Goal: Task Accomplishment & Management: Manage account settings

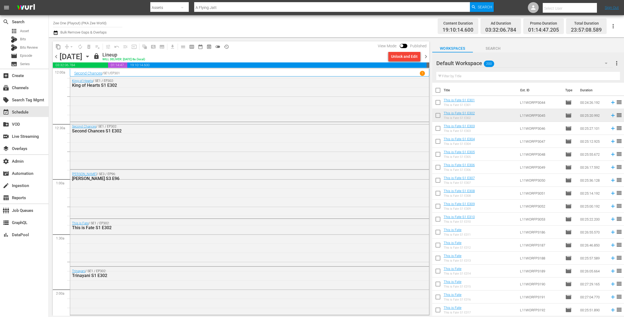
scroll to position [2377, 0]
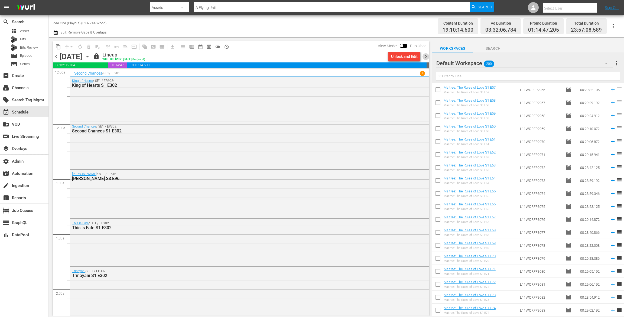
click at [424, 57] on span "chevron_right" at bounding box center [425, 56] width 7 height 7
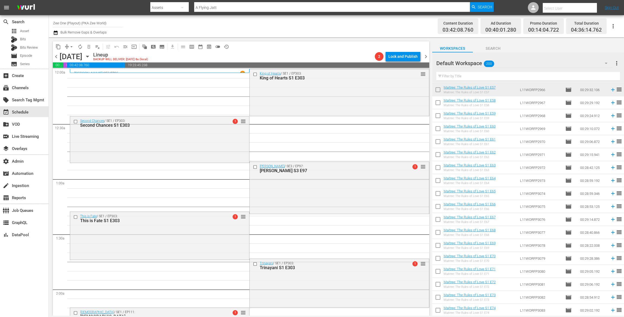
click at [70, 45] on span "arrow_drop_down" at bounding box center [71, 46] width 5 height 5
click at [74, 73] on li "Align to End of Previous Day" at bounding box center [71, 75] width 57 height 9
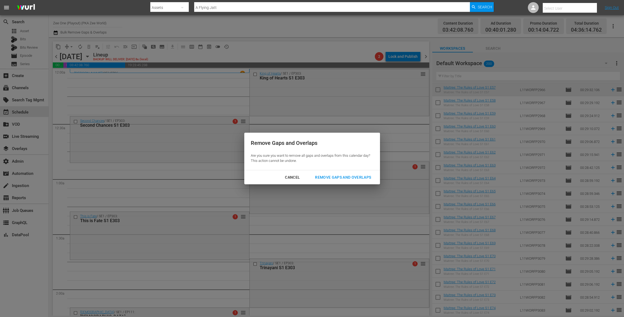
click at [336, 178] on div "Remove Gaps and Overlaps" at bounding box center [342, 177] width 65 height 7
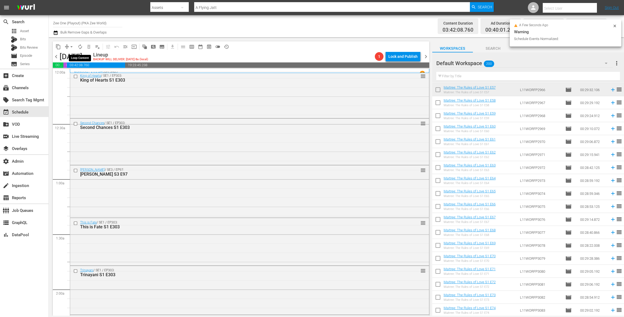
click at [81, 47] on span "autorenew_outlined" at bounding box center [79, 46] width 5 height 5
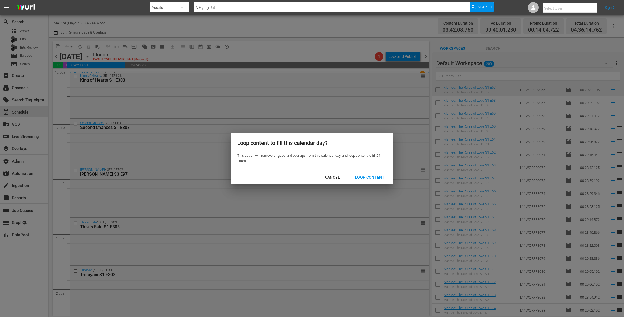
click at [380, 178] on div "Loop Content" at bounding box center [370, 177] width 38 height 7
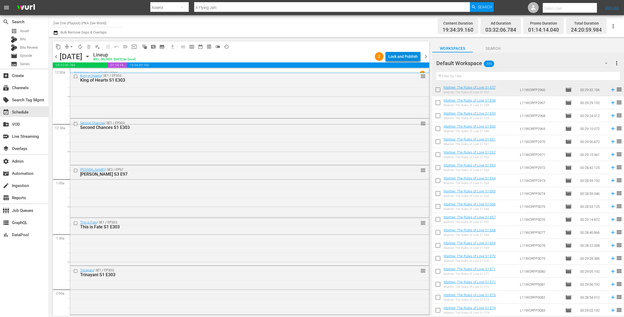
click at [415, 55] on div "Lock and Publish" at bounding box center [402, 57] width 29 height 10
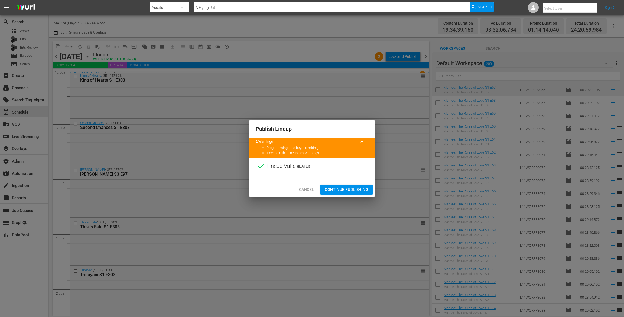
click at [338, 190] on span "Continue Publishing" at bounding box center [347, 189] width 44 height 7
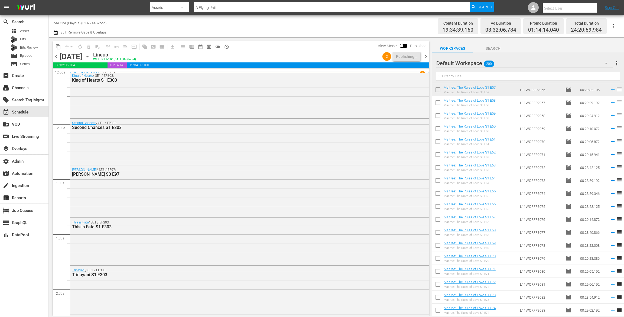
click at [424, 54] on span "chevron_right" at bounding box center [425, 56] width 7 height 7
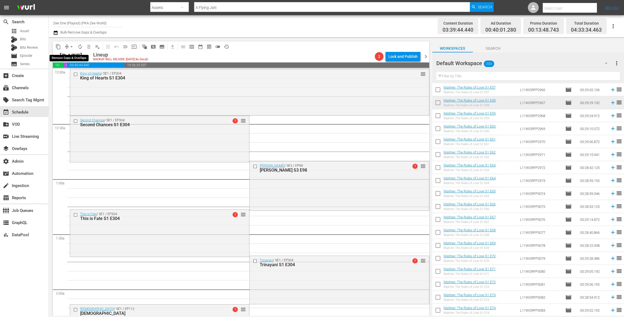
click at [70, 46] on span "arrow_drop_down" at bounding box center [71, 46] width 5 height 5
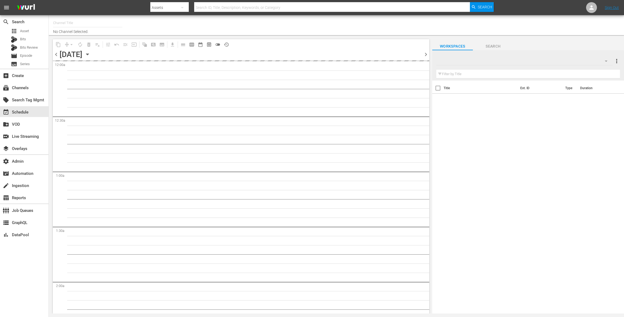
type input "Zee One (Playout) (PKA Zee World) (1815)"
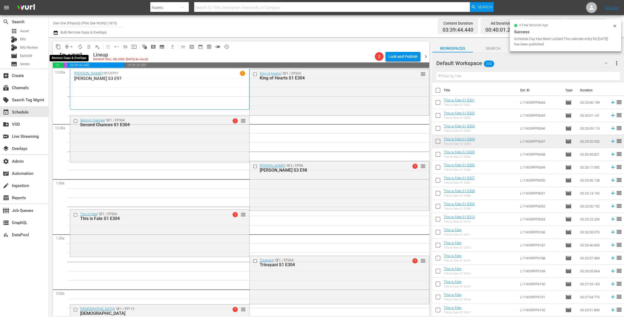
click at [70, 47] on span "arrow_drop_down" at bounding box center [71, 46] width 5 height 5
click at [70, 74] on li "Align to End of Previous Day" at bounding box center [71, 75] width 57 height 9
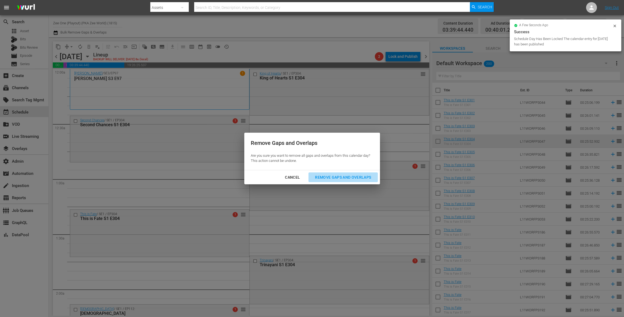
click at [356, 178] on div "Remove Gaps and Overlaps" at bounding box center [342, 177] width 65 height 7
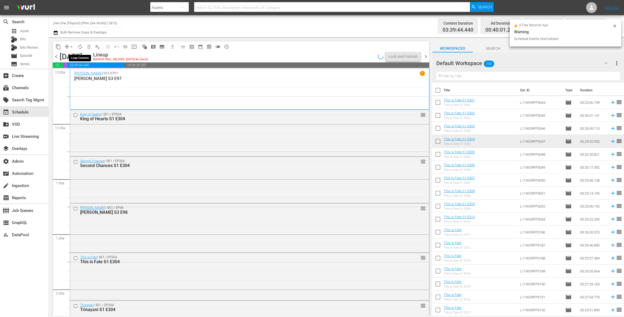
click at [81, 47] on span "autorenew_outlined" at bounding box center [79, 46] width 5 height 5
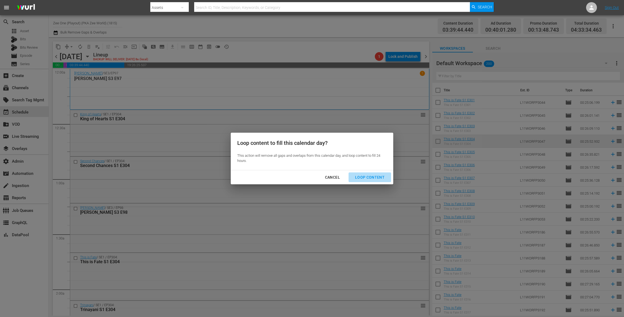
click at [373, 174] on div "Loop Content" at bounding box center [370, 177] width 38 height 7
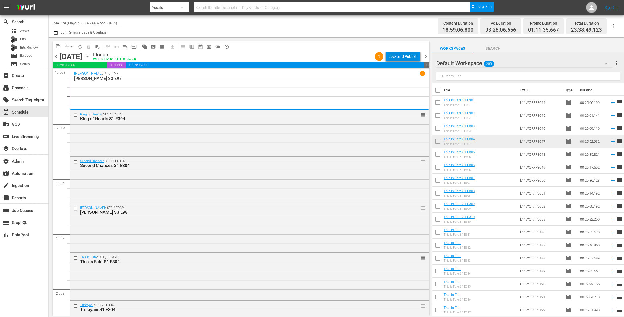
click at [399, 54] on div "Lock and Publish" at bounding box center [402, 57] width 29 height 10
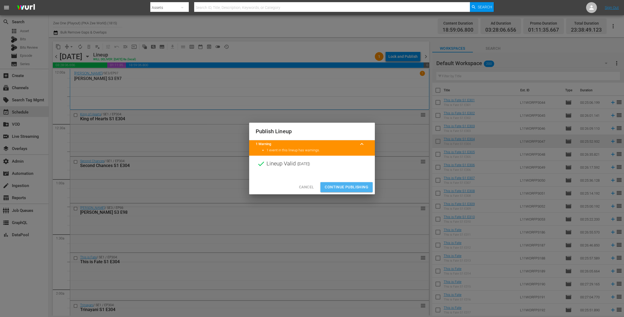
click at [358, 184] on span "Continue Publishing" at bounding box center [347, 187] width 44 height 7
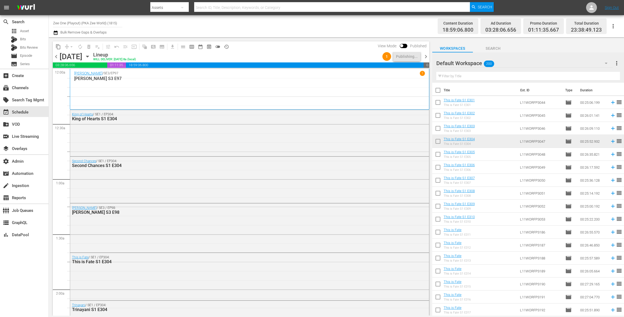
click at [424, 57] on span "chevron_right" at bounding box center [425, 56] width 7 height 7
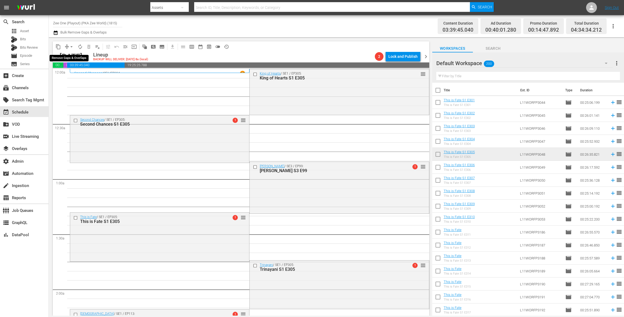
click at [71, 45] on span "arrow_drop_down" at bounding box center [71, 46] width 5 height 5
click at [77, 76] on li "Align to End of Previous Day" at bounding box center [71, 75] width 57 height 9
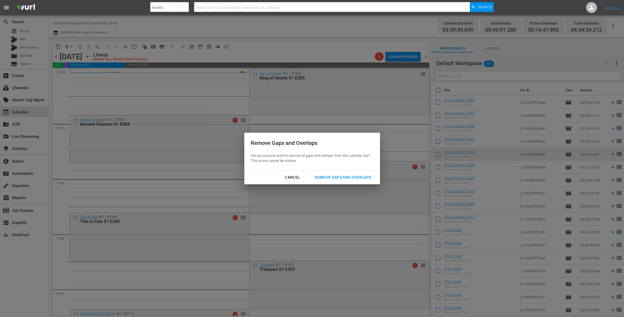
click at [359, 175] on div "Remove Gaps and Overlaps" at bounding box center [342, 177] width 65 height 7
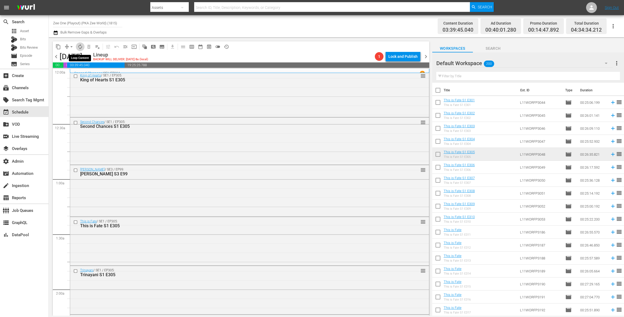
click at [81, 45] on span "autorenew_outlined" at bounding box center [79, 46] width 5 height 5
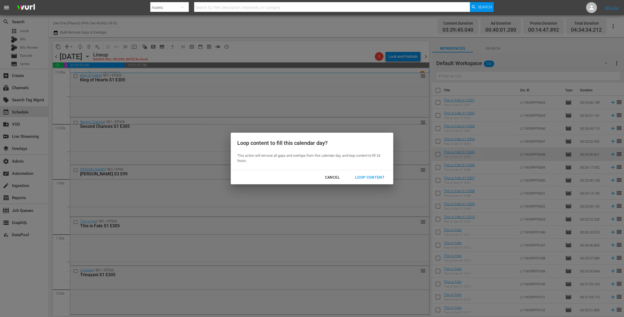
click at [365, 180] on div "Loop Content" at bounding box center [370, 177] width 38 height 7
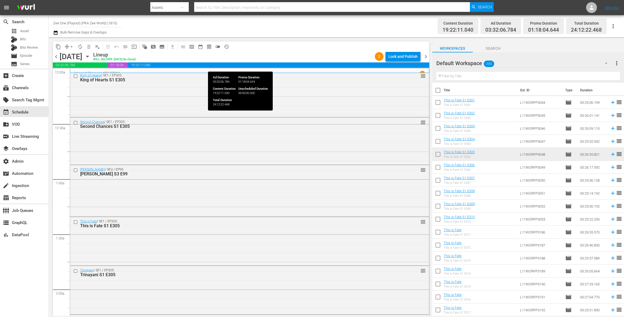
click at [404, 55] on div "Lock and Publish" at bounding box center [402, 57] width 29 height 10
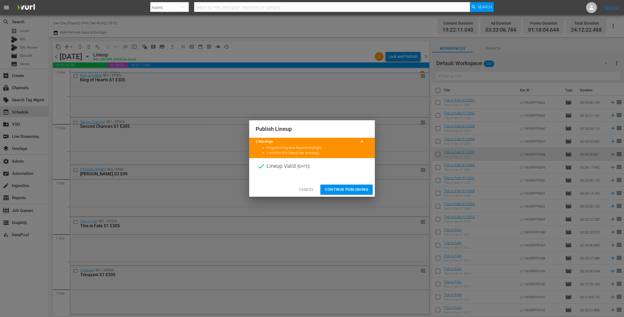
click at [347, 193] on span "Continue Publishing" at bounding box center [347, 189] width 44 height 7
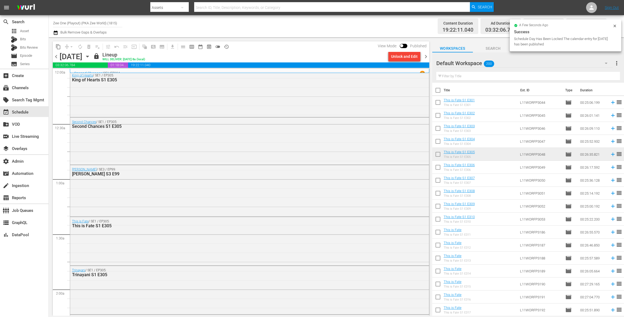
click at [425, 58] on span "chevron_right" at bounding box center [425, 56] width 7 height 7
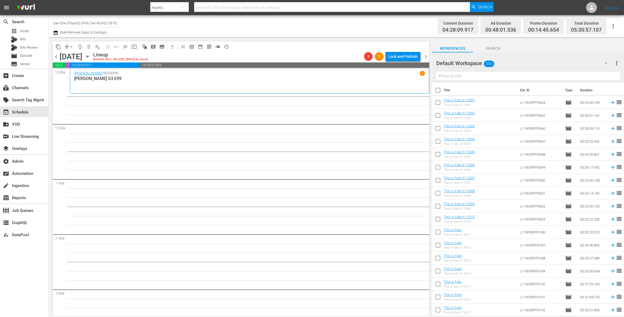
click at [467, 76] on input "text" at bounding box center [528, 76] width 184 height 9
type input "gud"
click at [438, 102] on input "checkbox" at bounding box center [437, 103] width 11 height 11
checkbox input "true"
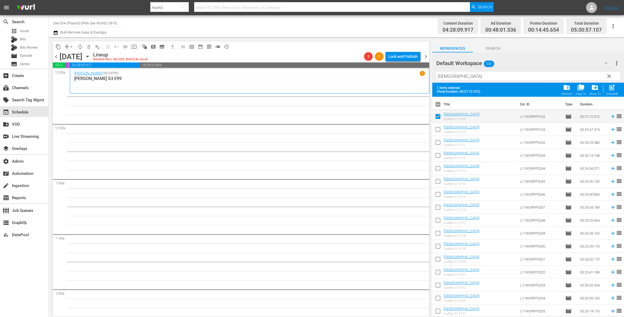
click at [438, 129] on input "checkbox" at bounding box center [437, 130] width 11 height 11
checkbox input "true"
click at [438, 143] on input "checkbox" at bounding box center [437, 143] width 11 height 11
checkbox input "true"
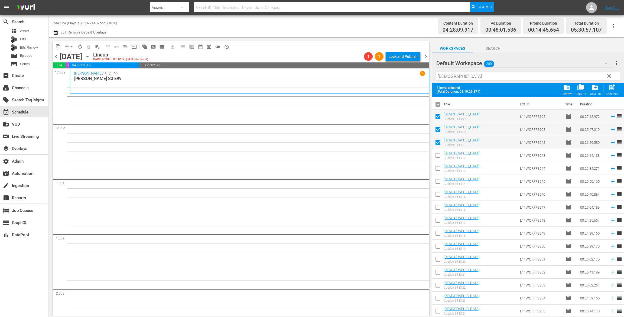
click at [435, 159] on input "checkbox" at bounding box center [437, 156] width 11 height 11
checkbox input "true"
click at [436, 166] on input "checkbox" at bounding box center [437, 169] width 11 height 11
checkbox input "true"
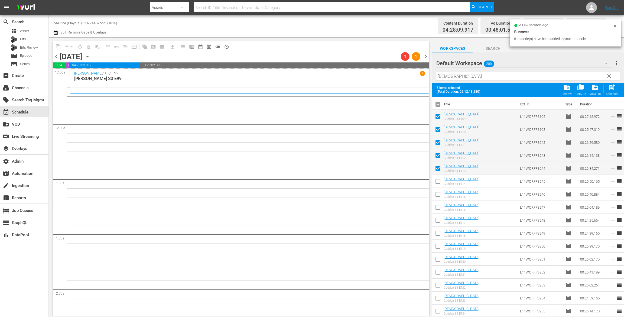
drag, startPoint x: 417, startPoint y: 69, endPoint x: 384, endPoint y: 62, distance: 33.8
click at [390, 64] on div "content_copy compress arrow_drop_down autorenew_outlined delete_forever_outline…" at bounding box center [336, 176] width 575 height 279
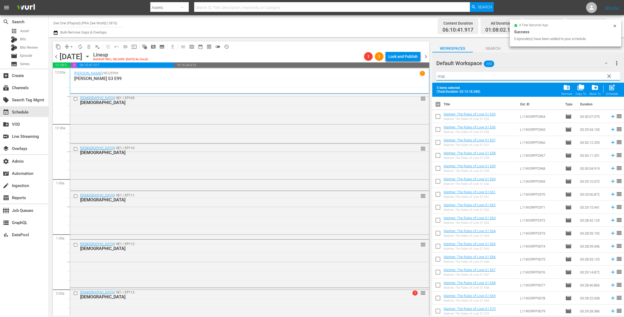
type input "mai"
click at [439, 105] on input "checkbox" at bounding box center [437, 105] width 11 height 11
checkbox input "true"
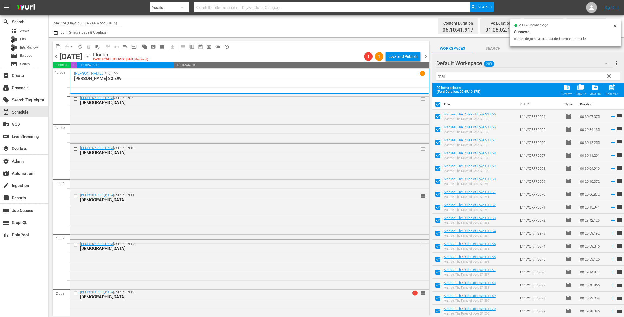
checkbox input "true"
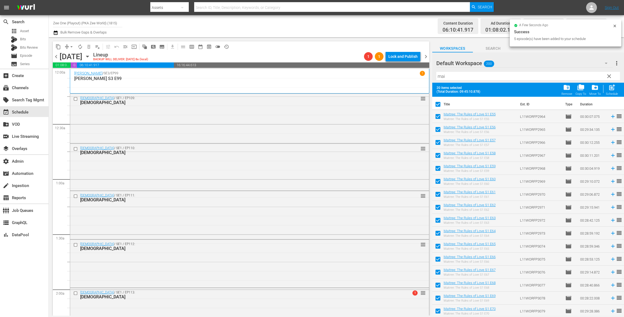
checkbox input "true"
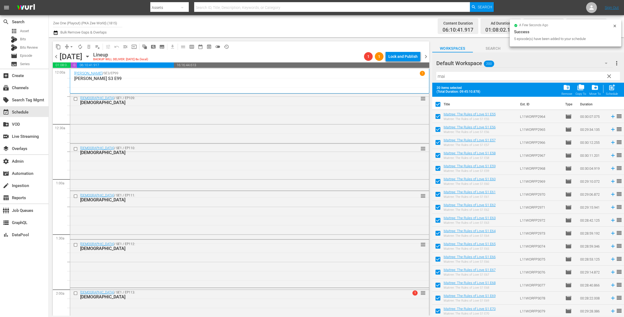
checkbox input "true"
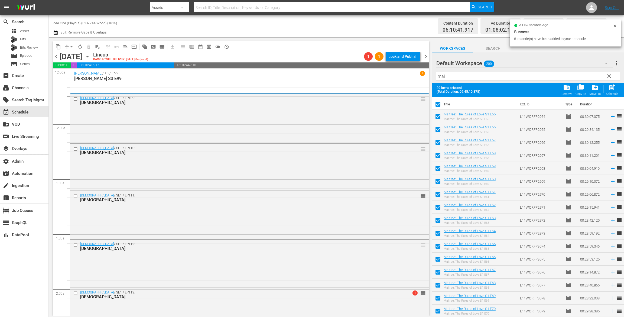
checkbox input "true"
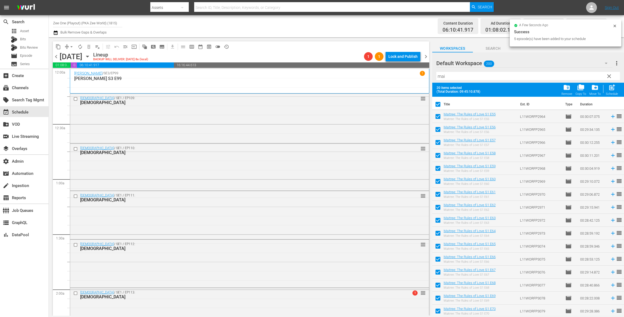
click at [438, 104] on input "checkbox" at bounding box center [437, 105] width 11 height 11
checkbox input "false"
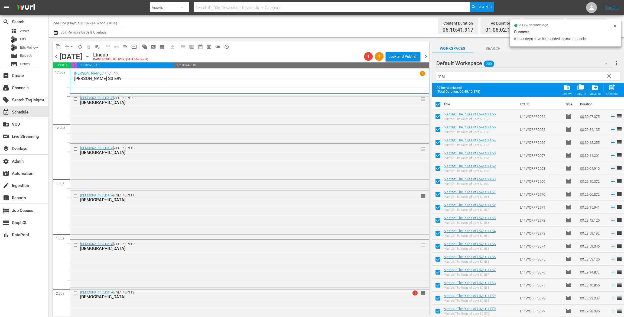
checkbox input "false"
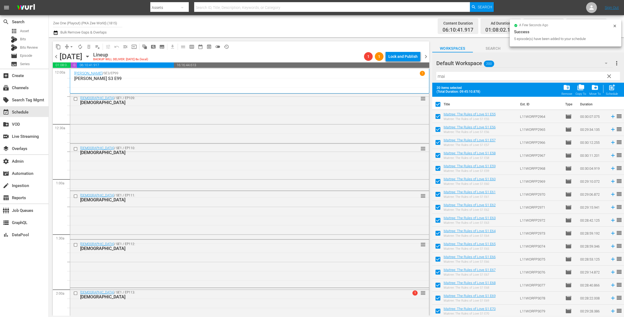
checkbox input "false"
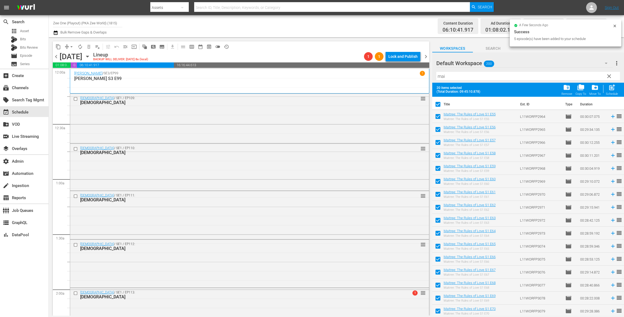
checkbox input "false"
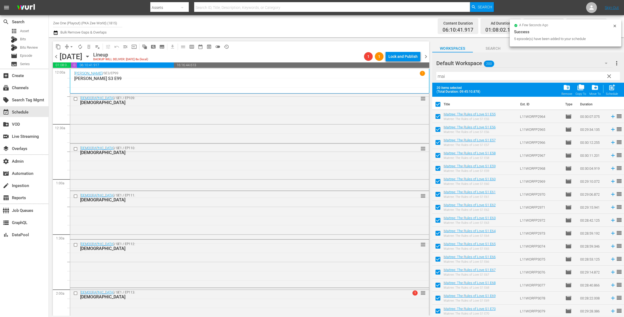
checkbox input "false"
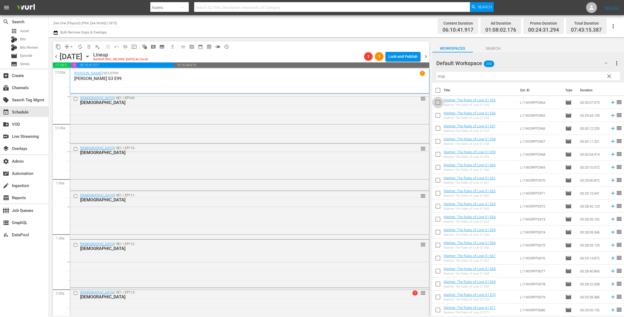
click at [437, 102] on input "checkbox" at bounding box center [437, 103] width 11 height 11
checkbox input "true"
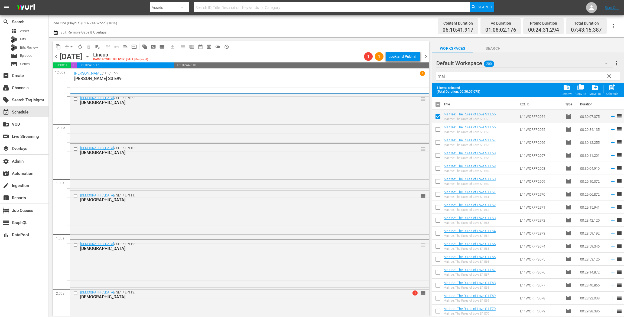
click at [440, 131] on input "checkbox" at bounding box center [437, 130] width 11 height 11
checkbox input "true"
drag, startPoint x: 440, startPoint y: 142, endPoint x: 439, endPoint y: 151, distance: 8.7
click at [440, 142] on input "checkbox" at bounding box center [437, 143] width 11 height 11
checkbox input "true"
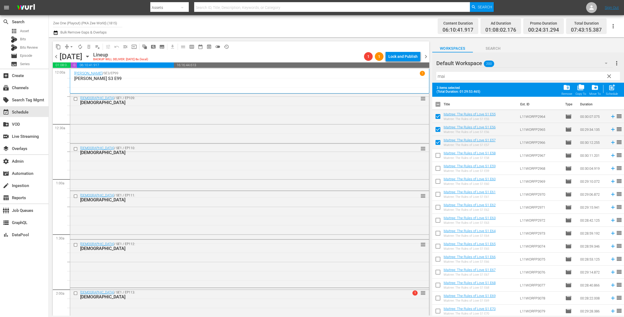
click at [439, 156] on input "checkbox" at bounding box center [437, 156] width 11 height 11
checkbox input "true"
click at [439, 169] on input "checkbox" at bounding box center [437, 169] width 11 height 11
checkbox input "true"
click at [613, 91] on span "post_add" at bounding box center [611, 87] width 7 height 7
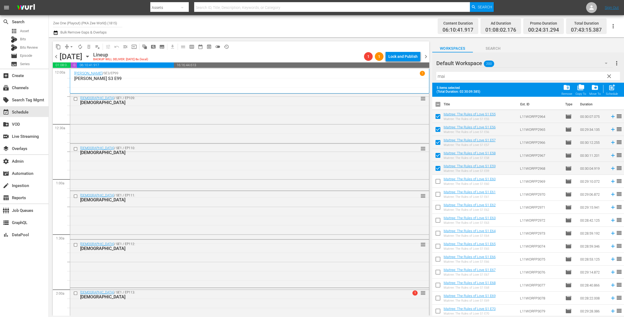
checkbox input "false"
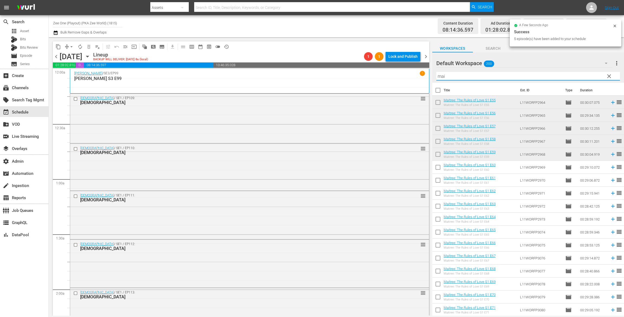
drag, startPoint x: 454, startPoint y: 74, endPoint x: 386, endPoint y: 71, distance: 68.0
click at [386, 71] on div "content_copy compress arrow_drop_down autorenew_outlined delete_forever_outline…" at bounding box center [336, 176] width 575 height 279
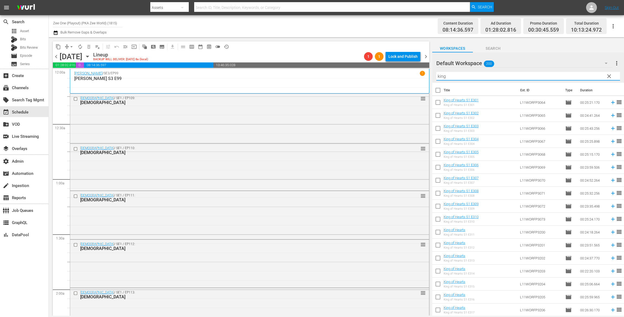
type input "king"
click at [439, 102] on input "checkbox" at bounding box center [437, 103] width 11 height 11
checkbox input "true"
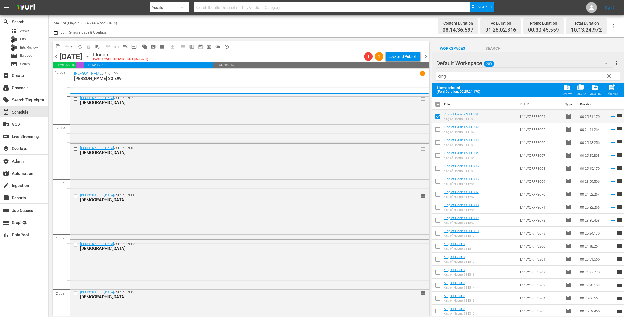
click at [436, 128] on input "checkbox" at bounding box center [437, 130] width 11 height 11
checkbox input "true"
click at [437, 142] on input "checkbox" at bounding box center [437, 143] width 11 height 11
checkbox input "true"
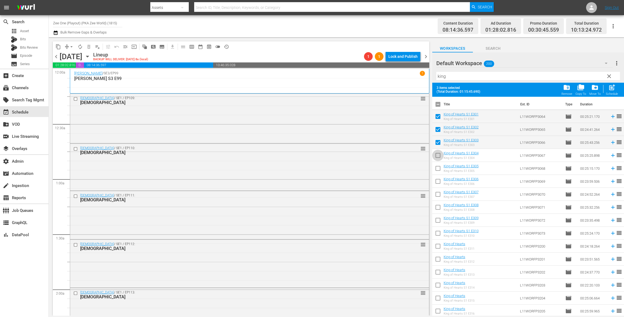
click at [439, 158] on input "checkbox" at bounding box center [437, 156] width 11 height 11
checkbox input "true"
drag, startPoint x: 437, startPoint y: 168, endPoint x: 491, endPoint y: 145, distance: 58.6
click at [437, 168] on input "checkbox" at bounding box center [437, 169] width 11 height 11
checkbox input "true"
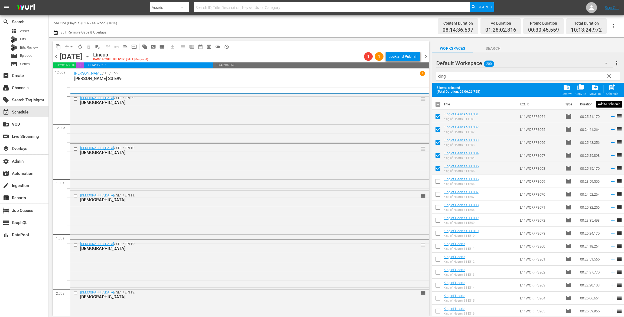
click at [613, 88] on span "post_add" at bounding box center [611, 87] width 7 height 7
checkbox input "false"
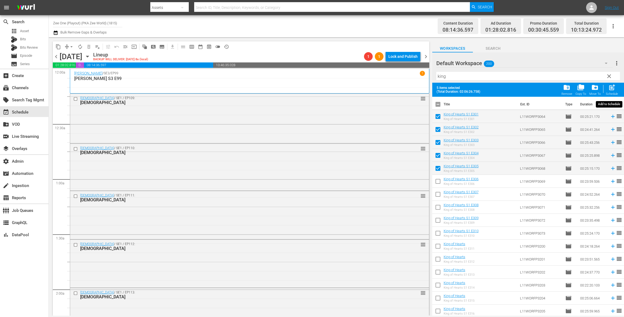
checkbox input "false"
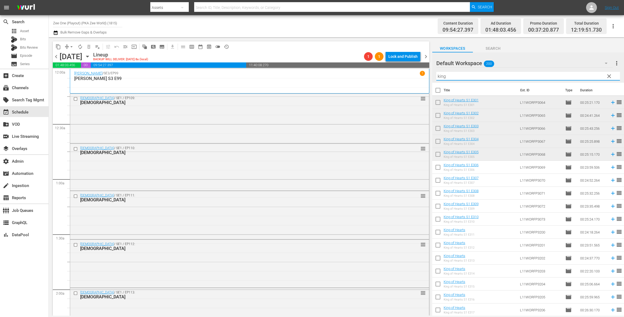
drag, startPoint x: 410, startPoint y: 72, endPoint x: 379, endPoint y: 70, distance: 30.7
click at [390, 70] on div "content_copy compress arrow_drop_down autorenew_outlined delete_forever_outline…" at bounding box center [336, 176] width 575 height 279
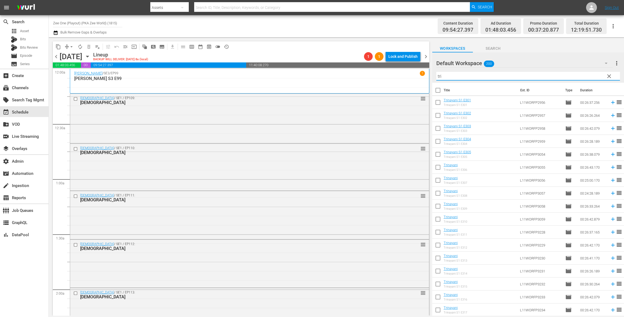
type input "tri"
click at [436, 103] on input "checkbox" at bounding box center [437, 103] width 11 height 11
checkbox input "true"
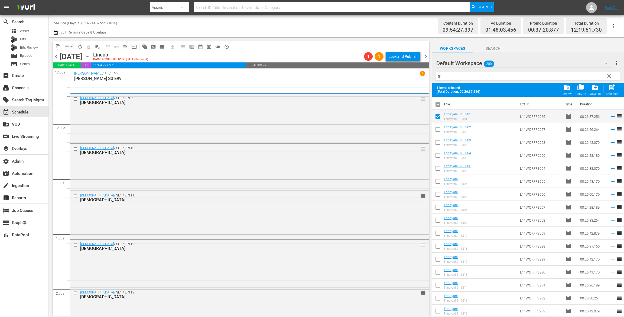
click at [440, 128] on input "checkbox" at bounding box center [437, 130] width 11 height 11
checkbox input "true"
click at [439, 143] on input "checkbox" at bounding box center [437, 143] width 11 height 11
checkbox input "true"
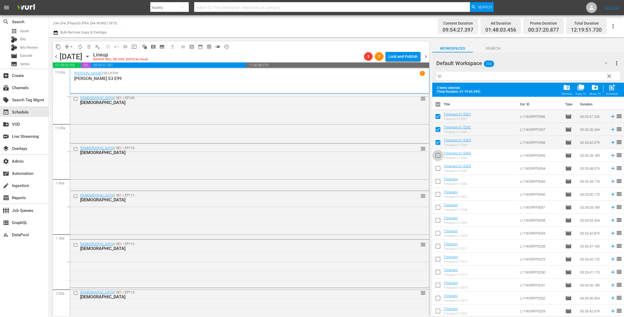
click at [438, 154] on input "checkbox" at bounding box center [437, 156] width 11 height 11
checkbox input "true"
click at [438, 168] on input "checkbox" at bounding box center [437, 169] width 11 height 11
checkbox input "true"
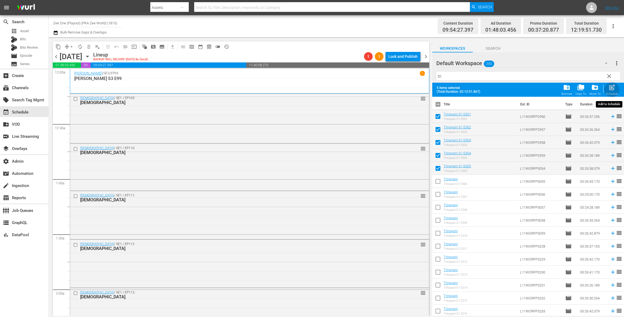
click at [614, 89] on span "post_add" at bounding box center [611, 87] width 7 height 7
checkbox input "false"
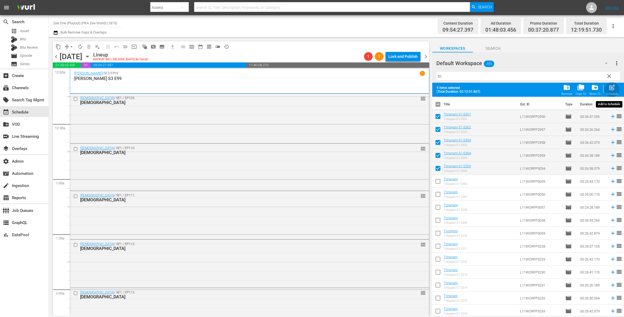
checkbox input "false"
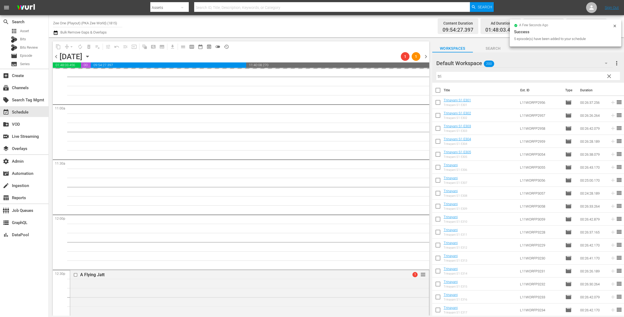
scroll to position [1099, 0]
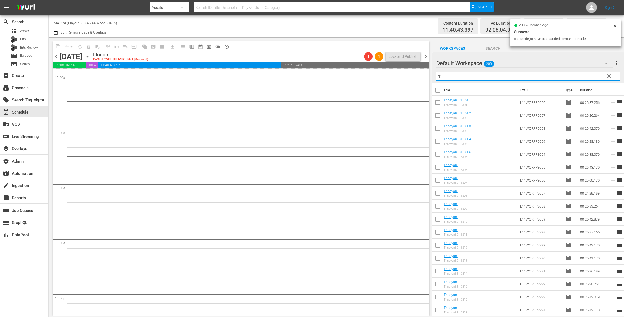
drag, startPoint x: 445, startPoint y: 77, endPoint x: 402, endPoint y: 68, distance: 43.4
click at [402, 67] on div "content_copy compress arrow_drop_down autorenew_outlined delete_forever_outline…" at bounding box center [336, 176] width 575 height 279
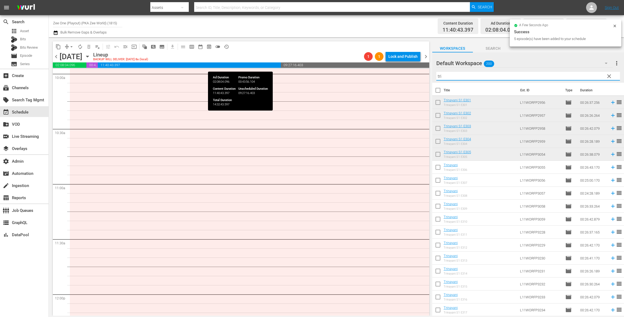
scroll to position [1072, 0]
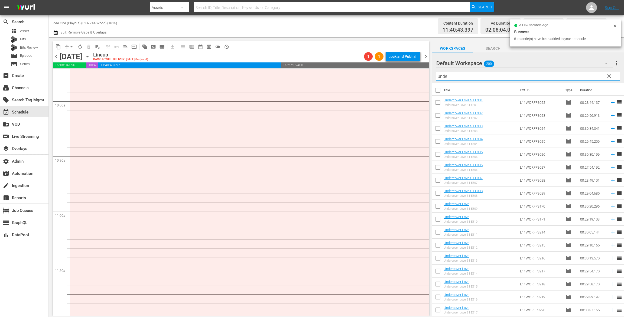
type input "unde"
click at [437, 103] on input "checkbox" at bounding box center [437, 103] width 11 height 11
checkbox input "true"
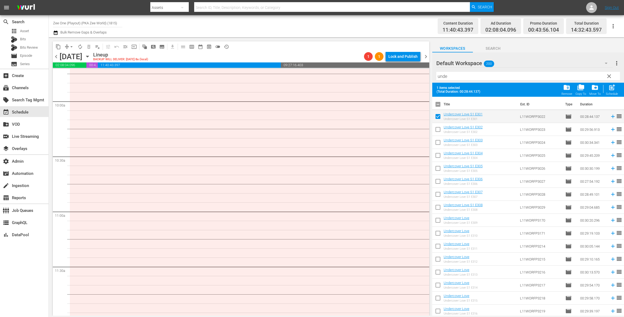
click at [438, 129] on input "checkbox" at bounding box center [437, 130] width 11 height 11
checkbox input "true"
click at [440, 147] on input "checkbox" at bounding box center [437, 143] width 11 height 11
checkbox input "true"
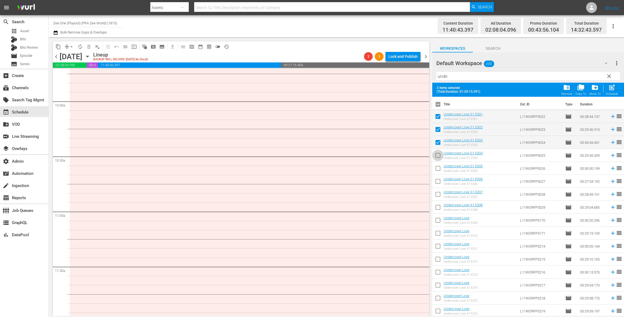
click at [439, 159] on input "checkbox" at bounding box center [437, 156] width 11 height 11
checkbox input "true"
click at [439, 166] on input "checkbox" at bounding box center [437, 169] width 11 height 11
checkbox input "true"
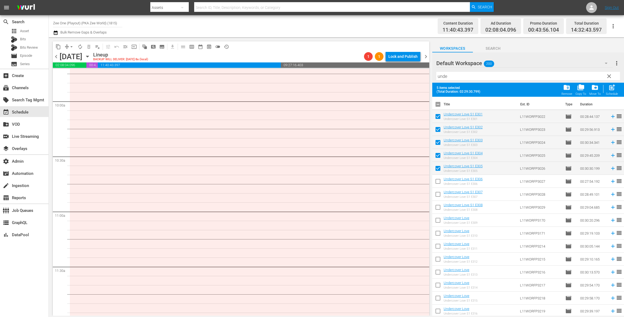
click at [611, 93] on div "Schedule" at bounding box center [611, 94] width 12 height 4
checkbox input "false"
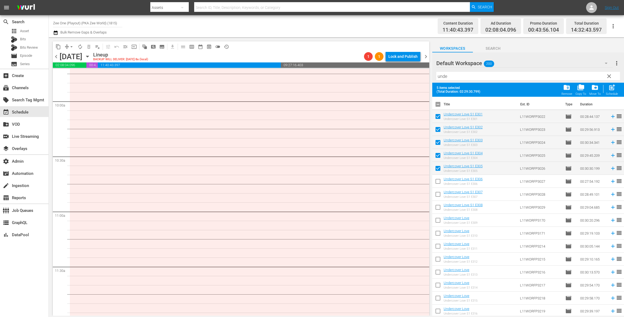
checkbox input "false"
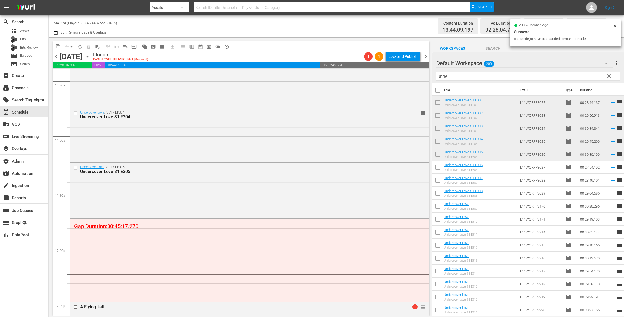
scroll to position [1257, 0]
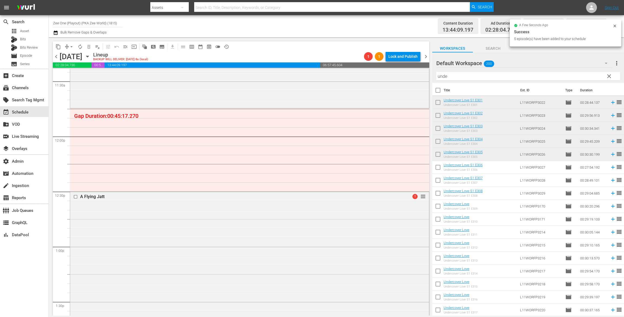
click at [440, 101] on input "checkbox" at bounding box center [437, 103] width 11 height 11
checkbox input "true"
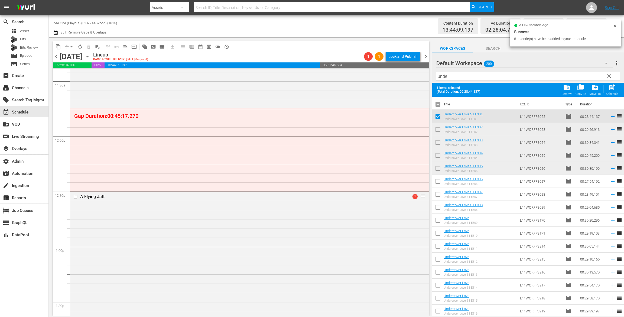
click at [438, 125] on input "checkbox" at bounding box center [437, 130] width 11 height 11
checkbox input "true"
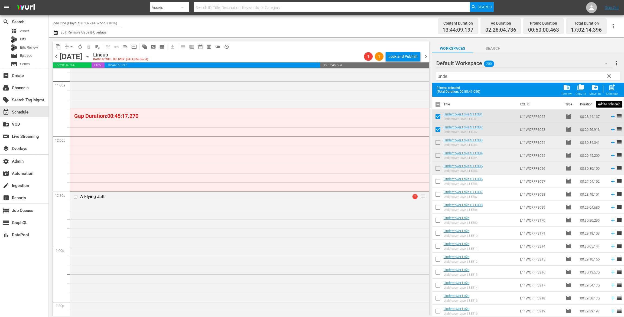
click at [607, 88] on div "post_add Schedule" at bounding box center [611, 90] width 12 height 12
checkbox input "false"
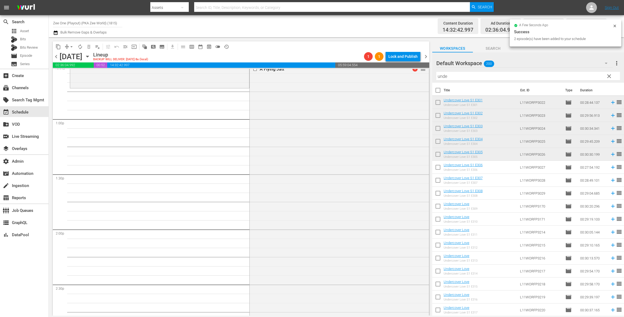
scroll to position [1351, 0]
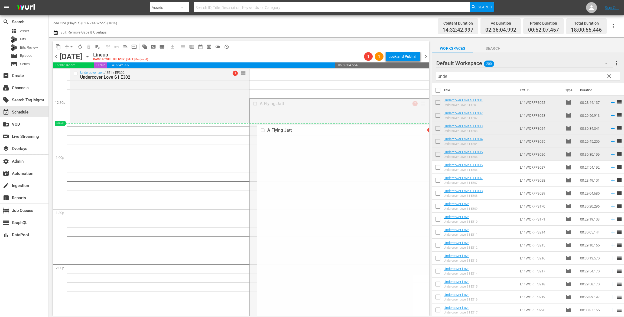
drag, startPoint x: 417, startPoint y: 104, endPoint x: 402, endPoint y: 124, distance: 24.1
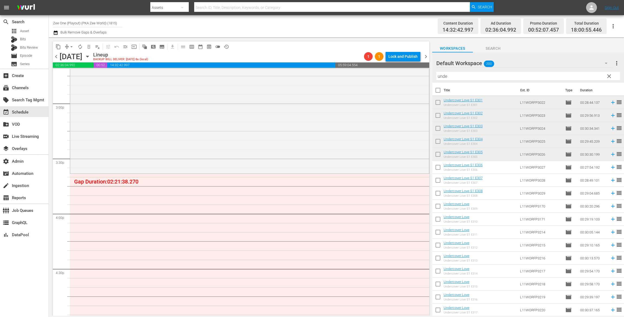
scroll to position [1662, 0]
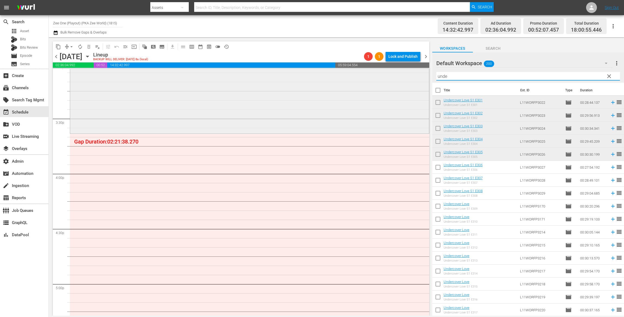
drag, startPoint x: 454, startPoint y: 76, endPoint x: 392, endPoint y: 69, distance: 62.1
click at [392, 69] on div "content_copy compress arrow_drop_down autorenew_outlined delete_forever_outline…" at bounding box center [336, 176] width 575 height 279
type input "h"
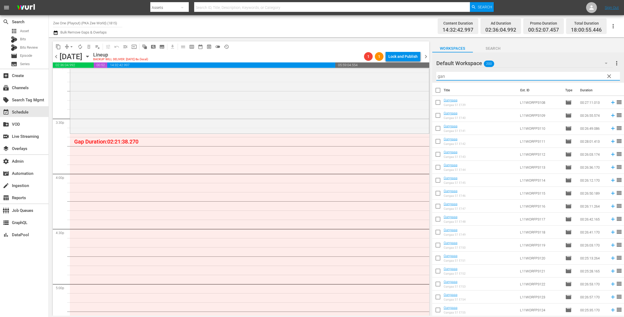
type input "gan"
click at [438, 103] on input "checkbox" at bounding box center [437, 103] width 11 height 11
checkbox input "true"
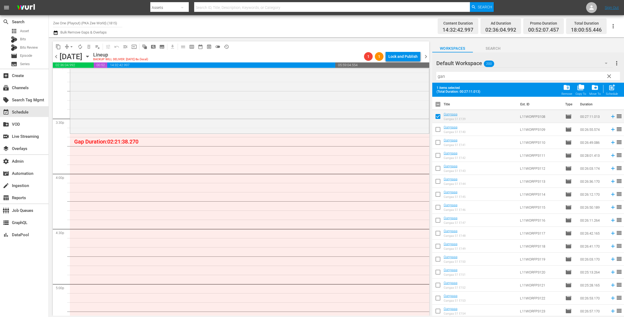
click at [438, 131] on input "checkbox" at bounding box center [437, 130] width 11 height 11
checkbox input "true"
click at [437, 141] on input "checkbox" at bounding box center [437, 143] width 11 height 11
checkbox input "true"
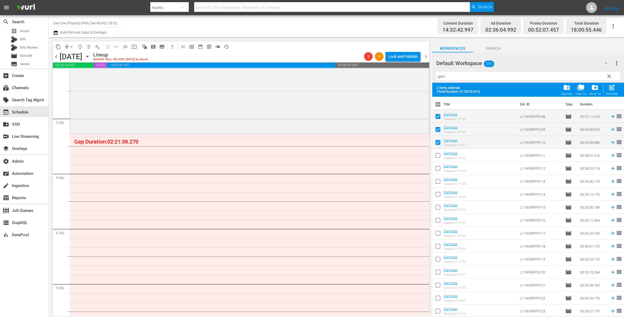
click at [438, 152] on input "checkbox" at bounding box center [437, 156] width 11 height 11
checkbox input "true"
click at [438, 166] on input "checkbox" at bounding box center [437, 169] width 11 height 11
checkbox input "true"
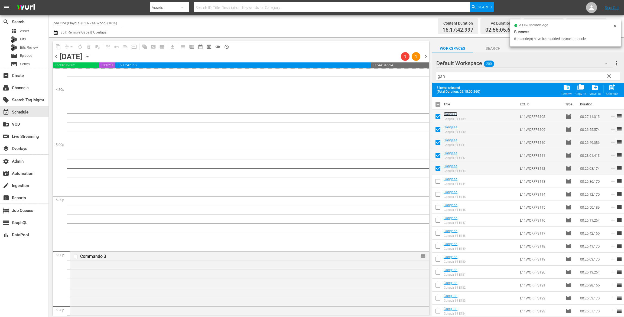
scroll to position [1814, 0]
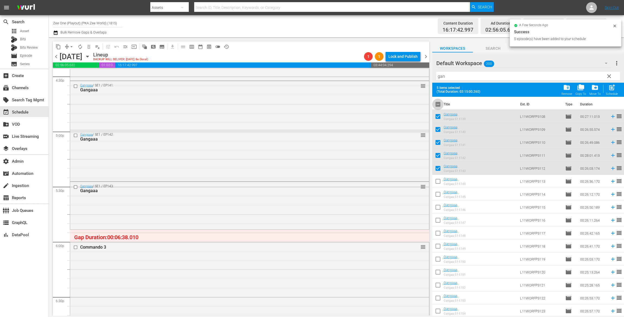
click at [438, 104] on input "checkbox" at bounding box center [437, 105] width 11 height 11
checkbox input "true"
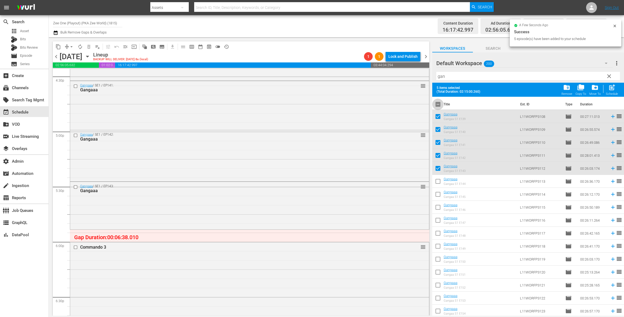
checkbox input "true"
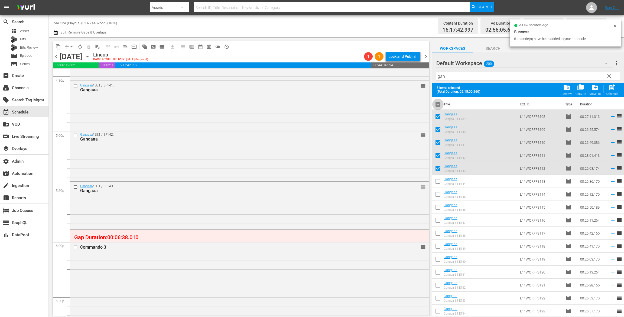
checkbox input "true"
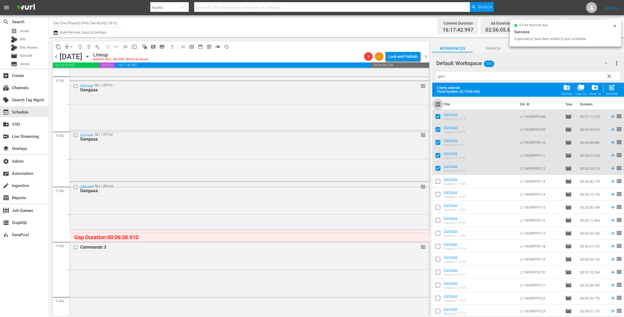
checkbox input "true"
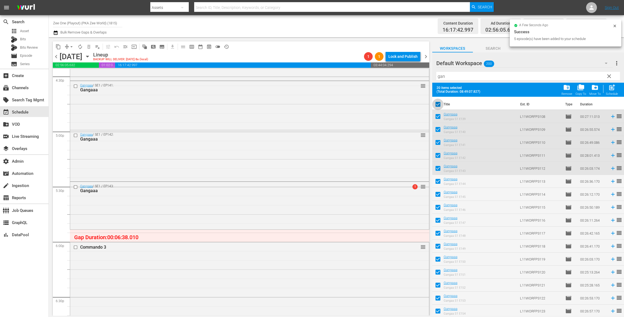
click at [438, 104] on input "checkbox" at bounding box center [437, 105] width 11 height 11
checkbox input "false"
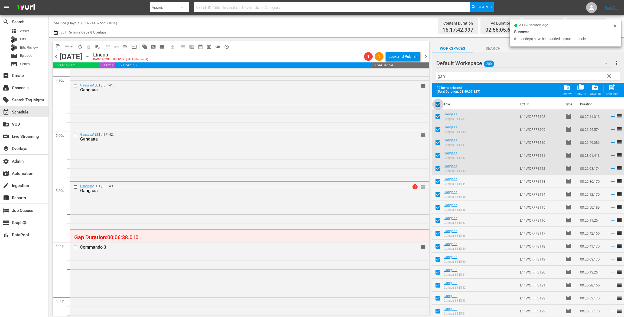
checkbox input "false"
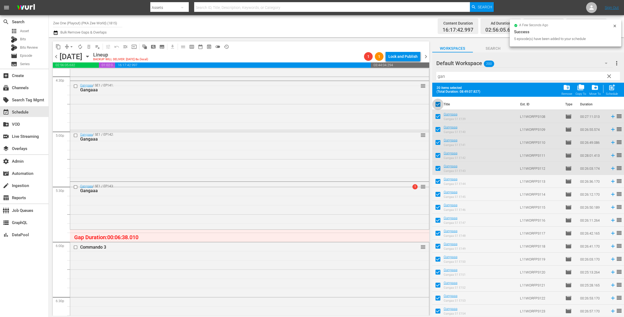
checkbox input "false"
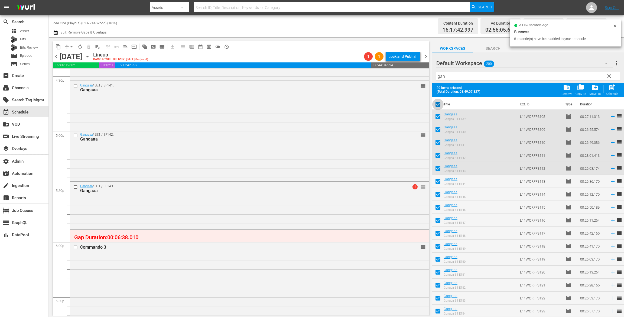
checkbox input "false"
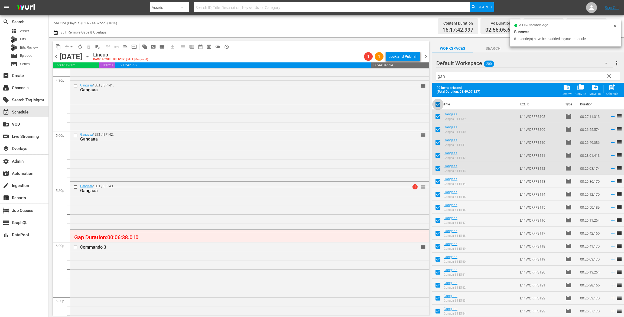
checkbox input "false"
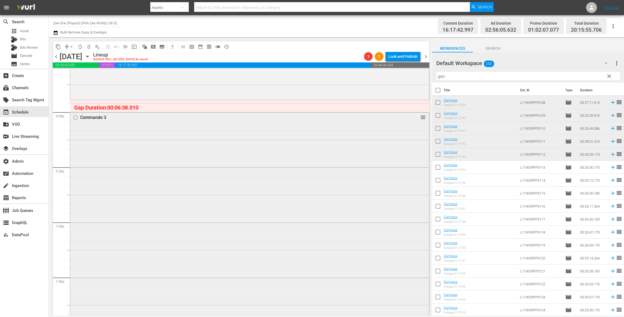
scroll to position [2118, 0]
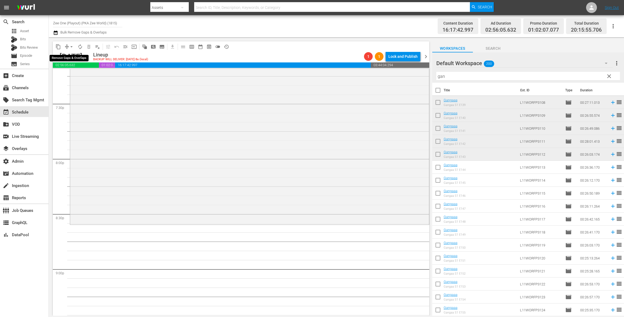
click at [69, 46] on span "arrow_drop_down" at bounding box center [71, 46] width 5 height 5
click at [66, 73] on li "Align to End of Previous Day" at bounding box center [71, 75] width 57 height 9
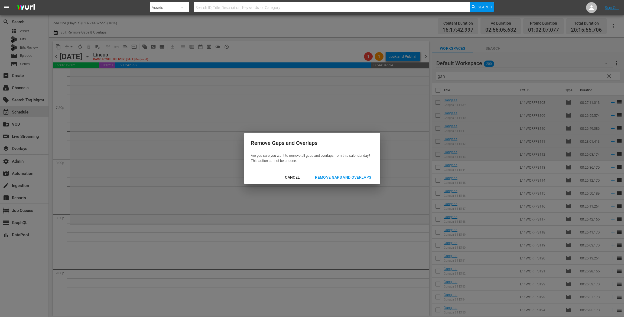
click at [327, 178] on div "Remove Gaps and Overlaps" at bounding box center [342, 177] width 65 height 7
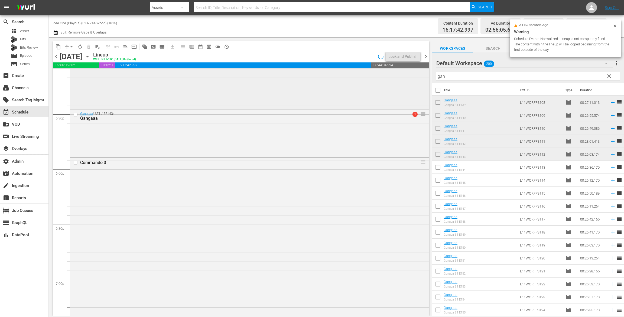
scroll to position [1837, 0]
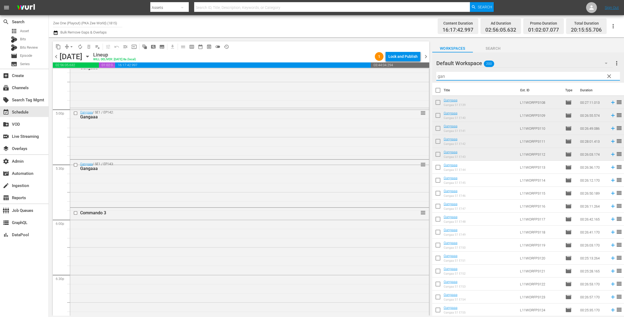
drag, startPoint x: 451, startPoint y: 80, endPoint x: 381, endPoint y: 58, distance: 74.1
click at [381, 58] on div "content_copy compress arrow_drop_down autorenew_outlined delete_forever_outline…" at bounding box center [336, 176] width 575 height 279
type input "kin"
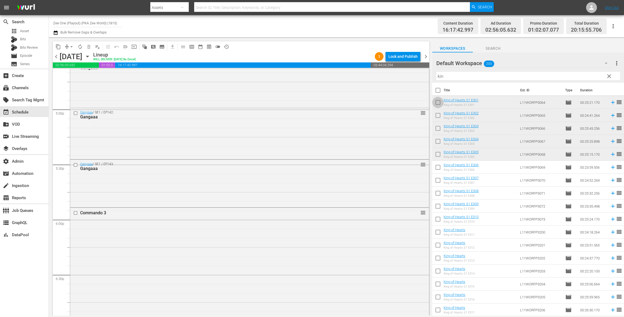
click at [433, 98] on input "checkbox" at bounding box center [437, 103] width 11 height 11
checkbox input "true"
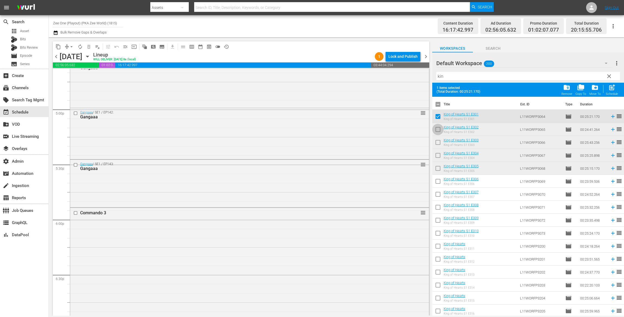
click at [440, 129] on input "checkbox" at bounding box center [437, 130] width 11 height 11
checkbox input "true"
click at [438, 140] on input "checkbox" at bounding box center [437, 143] width 11 height 11
checkbox input "true"
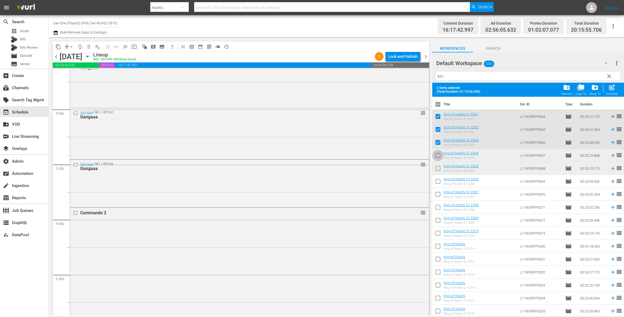
click at [437, 155] on input "checkbox" at bounding box center [437, 156] width 11 height 11
checkbox input "true"
click at [438, 170] on input "checkbox" at bounding box center [437, 169] width 11 height 11
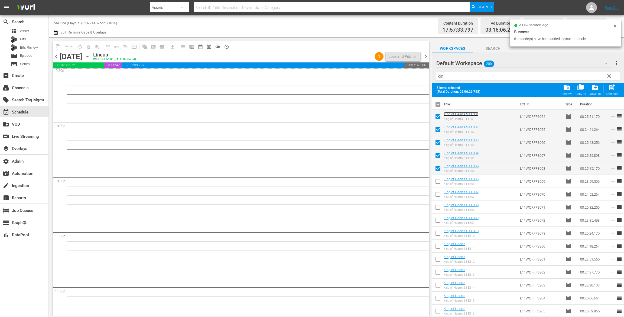
scroll to position [2403, 0]
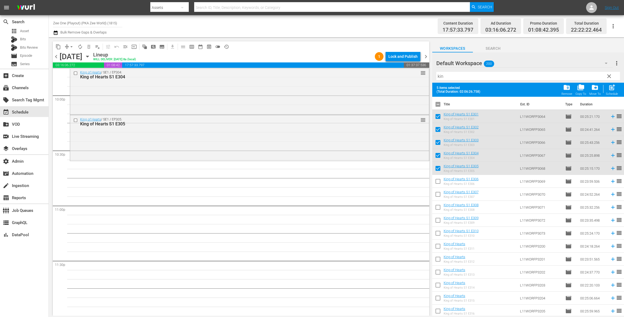
click at [437, 165] on input "checkbox" at bounding box center [437, 169] width 11 height 11
checkbox input "false"
click at [438, 152] on input "checkbox" at bounding box center [437, 156] width 11 height 11
checkbox input "false"
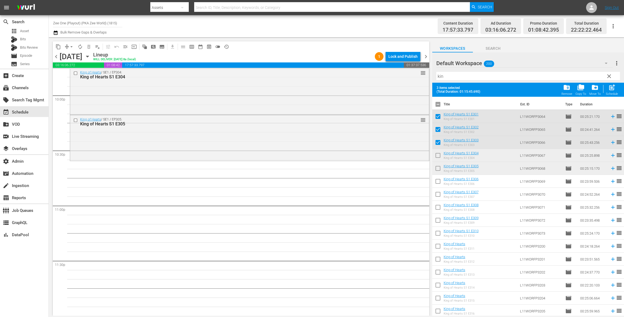
click at [611, 90] on span "post_add" at bounding box center [611, 87] width 7 height 7
checkbox input "false"
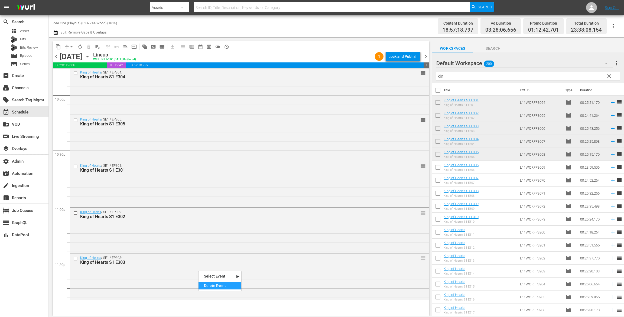
click at [217, 284] on div "Delete Event" at bounding box center [219, 286] width 43 height 7
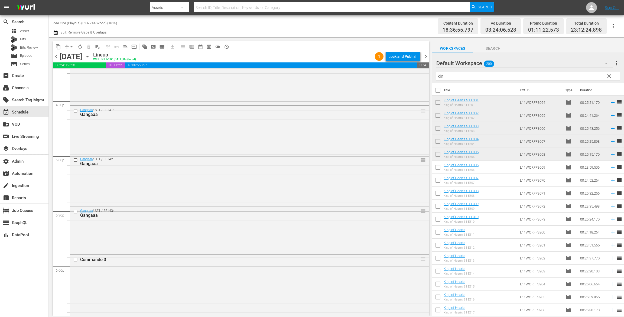
scroll to position [1629, 0]
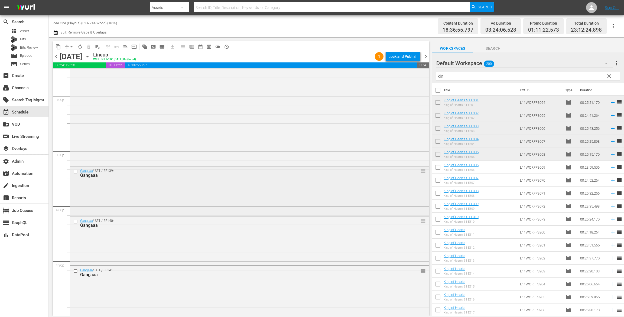
click at [237, 206] on div "Gangaaa / SE1 / EP139: Gangaaa reorder" at bounding box center [249, 191] width 359 height 48
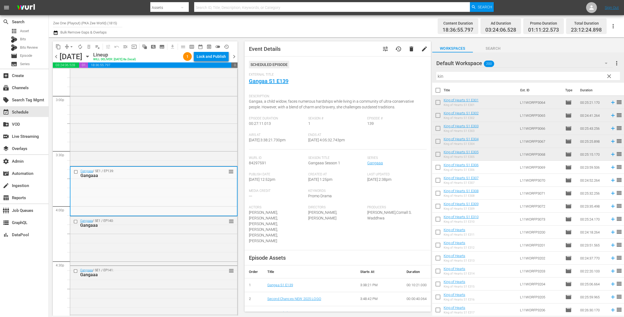
scroll to position [58, 0]
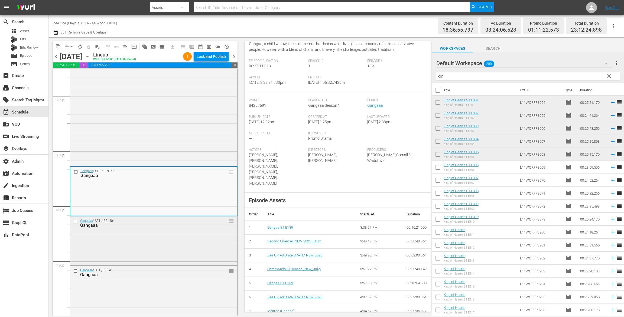
click at [213, 237] on div "Gangaaa / SE1 / EP140: Gangaaa reorder" at bounding box center [153, 241] width 167 height 48
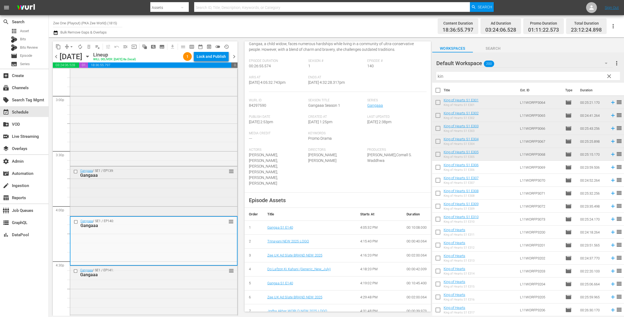
scroll to position [1705, 0]
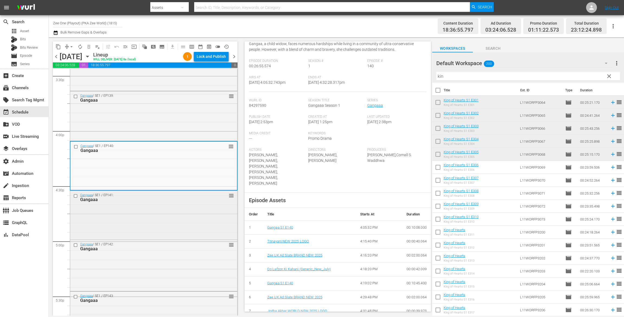
click at [196, 197] on div "Gangaaa" at bounding box center [144, 199] width 129 height 5
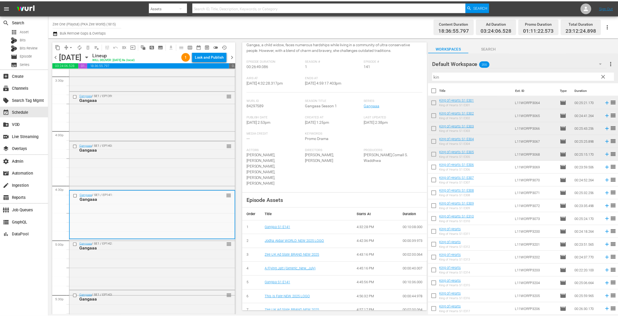
scroll to position [0, 0]
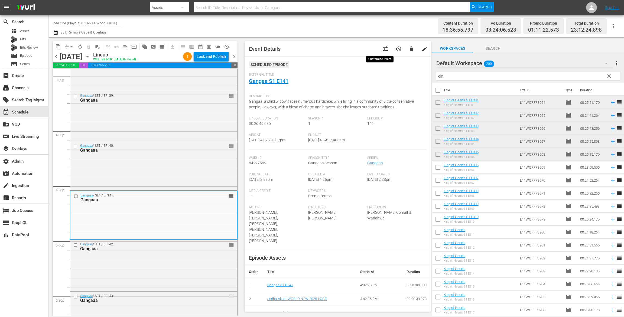
click at [382, 51] on span "tune" at bounding box center [385, 49] width 6 height 6
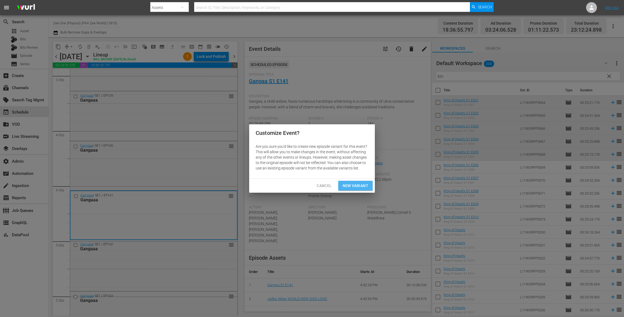
click at [354, 186] on span "New Variant" at bounding box center [355, 186] width 26 height 7
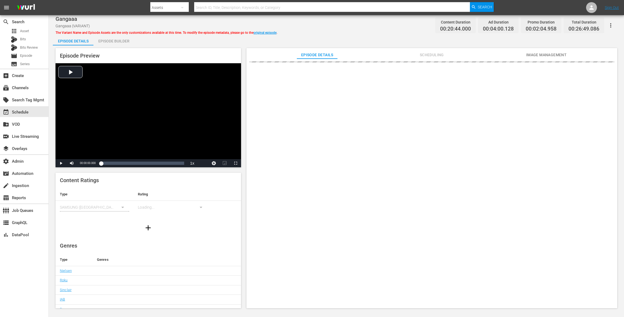
click at [116, 44] on div "Episode Builder" at bounding box center [113, 41] width 41 height 13
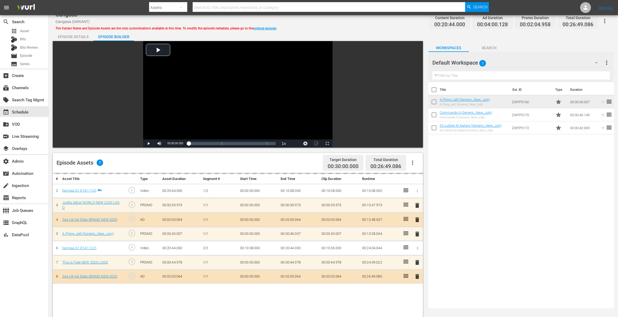
scroll to position [84, 0]
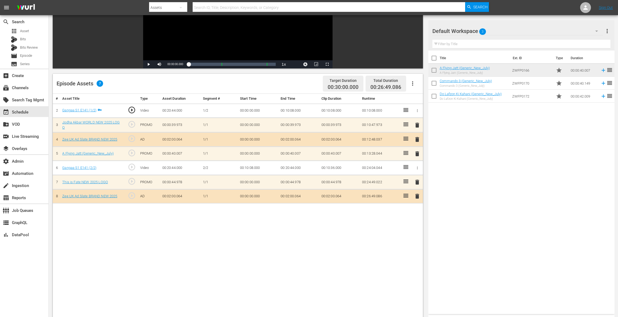
click at [416, 153] on span "delete" at bounding box center [417, 154] width 6 height 6
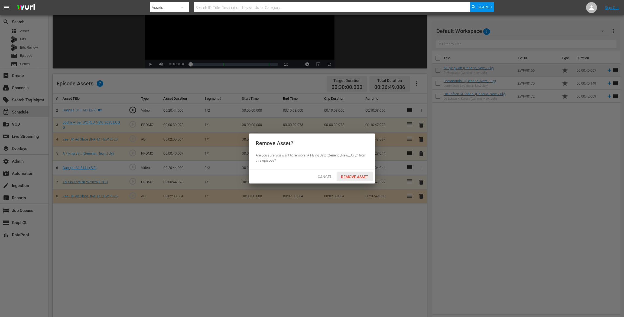
click at [361, 179] on span "Remove Asset" at bounding box center [354, 177] width 36 height 4
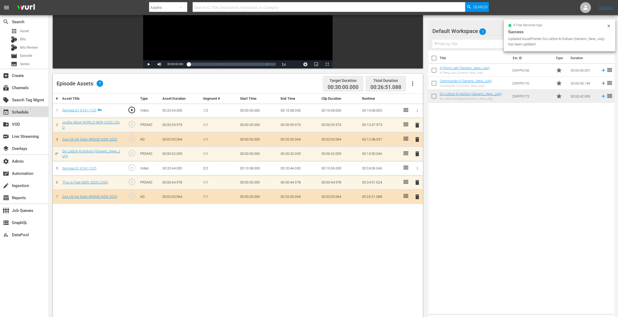
click at [23, 111] on div "event_available Schedule" at bounding box center [15, 111] width 30 height 5
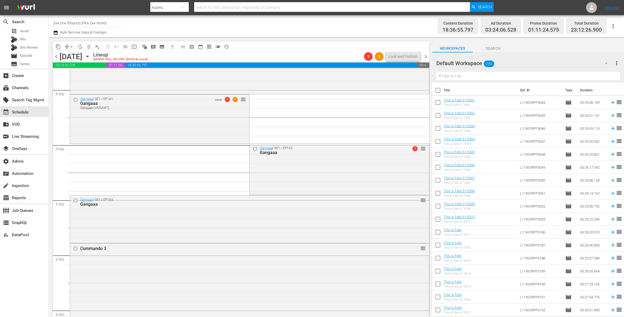
scroll to position [1781, 0]
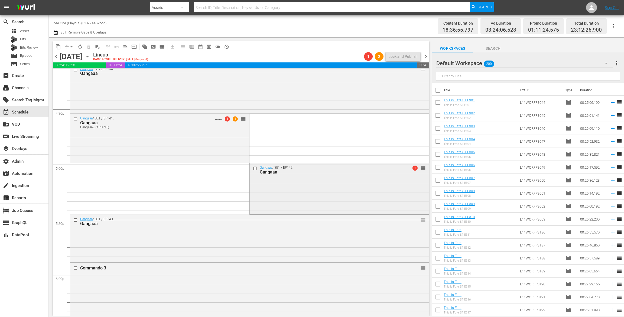
click at [275, 194] on div "Gangaaa / SE1 / EP142: Gangaaa 1 reorder" at bounding box center [339, 188] width 179 height 50
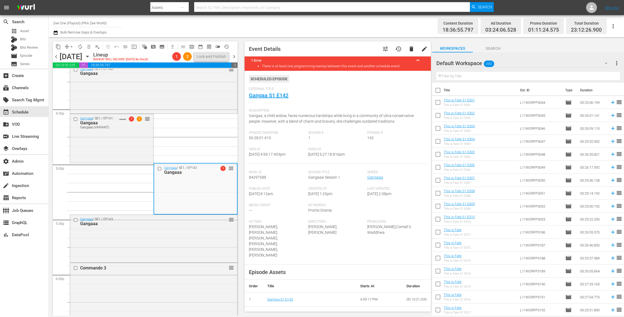
scroll to position [72, 0]
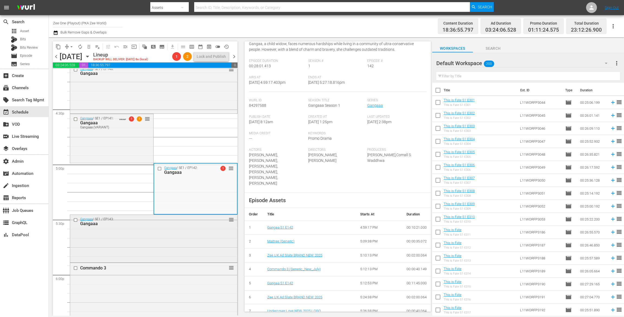
click at [114, 246] on div "Gangaaa / SE1 / EP143: Gangaaa reorder" at bounding box center [153, 238] width 167 height 46
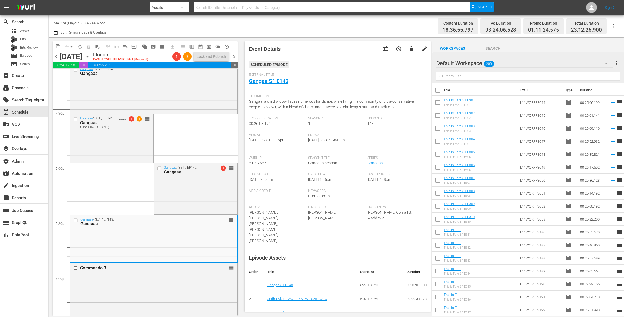
scroll to position [58, 0]
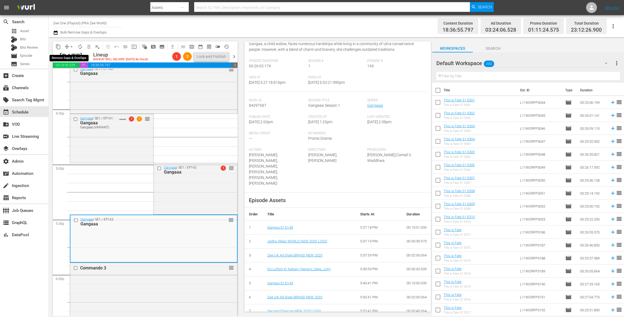
click at [69, 46] on span "arrow_drop_down" at bounding box center [71, 46] width 5 height 5
click at [72, 76] on li "Align to End of Previous Day" at bounding box center [71, 75] width 57 height 9
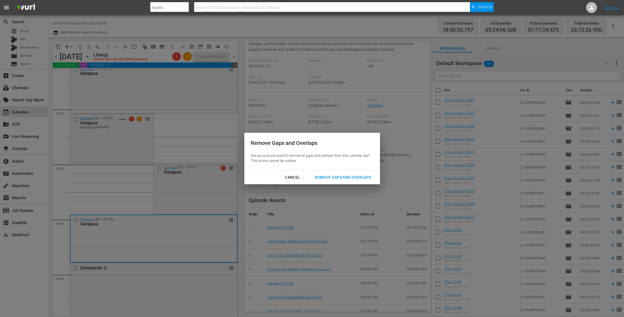
click at [358, 181] on button "Remove Gaps and Overlaps" at bounding box center [342, 178] width 69 height 10
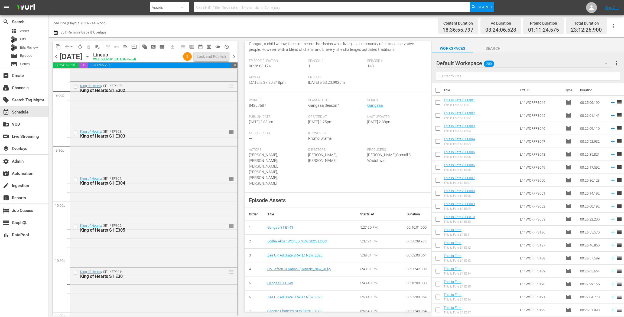
scroll to position [2403, 0]
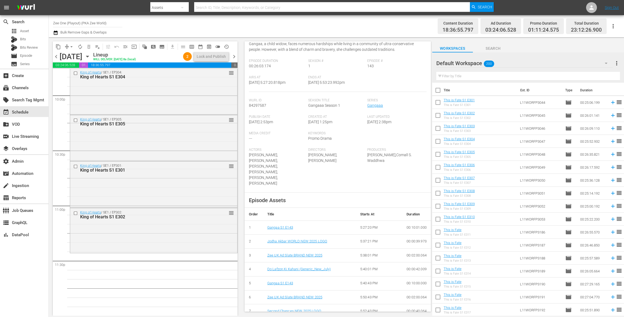
click at [234, 54] on span "chevron_right" at bounding box center [234, 56] width 7 height 7
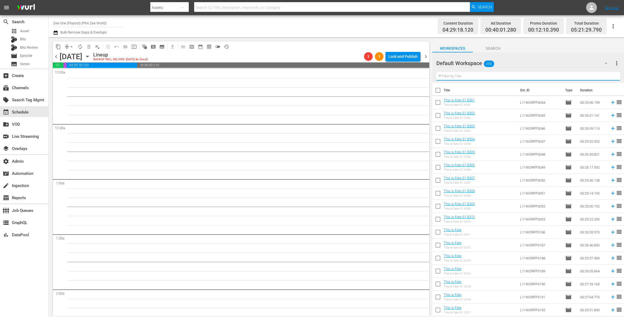
click at [456, 78] on input "text" at bounding box center [528, 76] width 184 height 9
type input "under"
click at [438, 103] on input "checkbox" at bounding box center [437, 103] width 11 height 11
checkbox input "true"
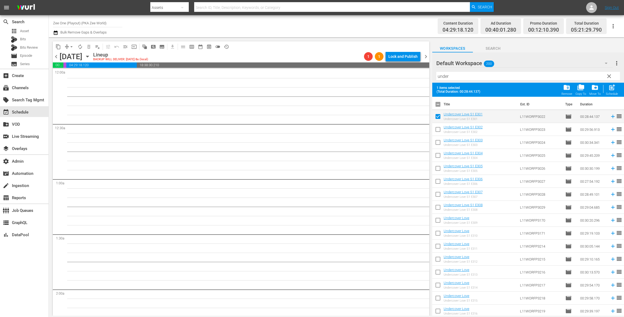
click at [439, 134] on input "checkbox" at bounding box center [437, 130] width 11 height 11
checkbox input "true"
click at [437, 146] on input "checkbox" at bounding box center [437, 143] width 11 height 11
checkbox input "true"
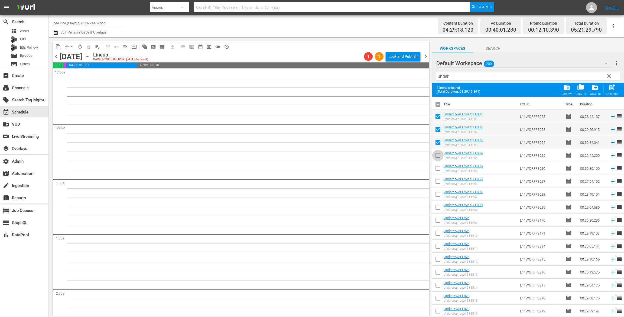
click at [437, 157] on input "checkbox" at bounding box center [437, 156] width 11 height 11
checkbox input "true"
click at [436, 172] on input "checkbox" at bounding box center [437, 169] width 11 height 11
checkbox input "true"
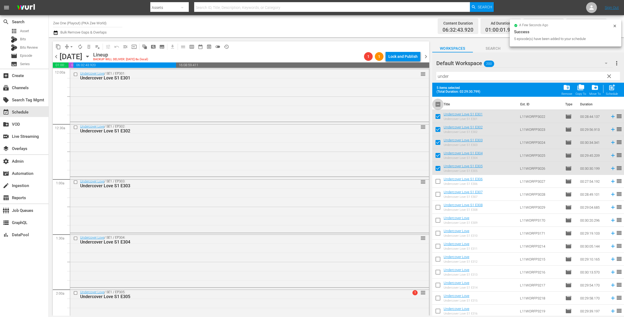
click at [439, 103] on input "checkbox" at bounding box center [437, 105] width 11 height 11
checkbox input "true"
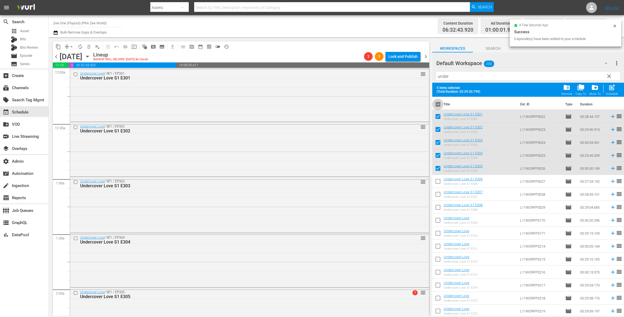
checkbox input "true"
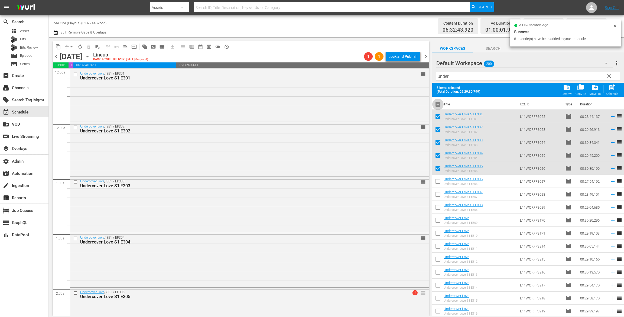
checkbox input "true"
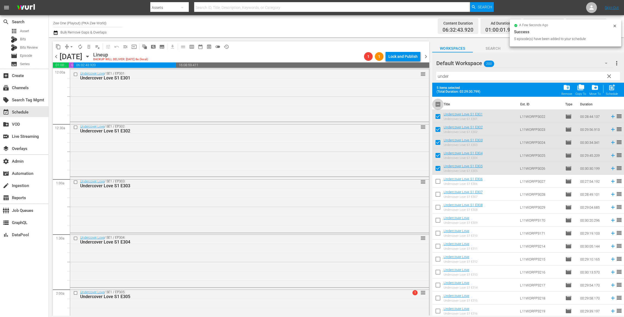
checkbox input "true"
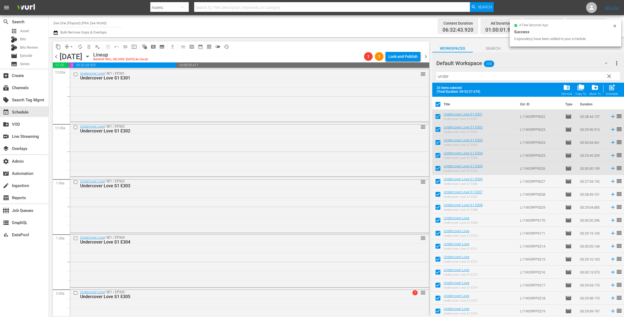
click at [438, 103] on input "checkbox" at bounding box center [437, 105] width 11 height 11
checkbox input "false"
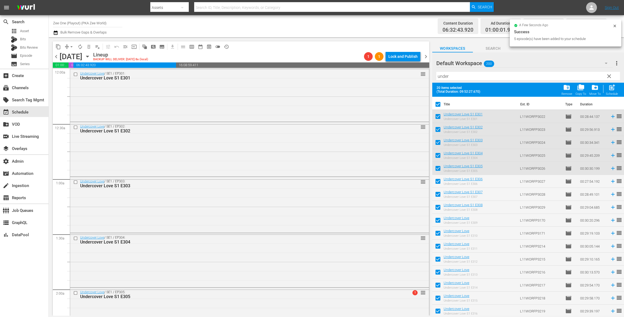
checkbox input "false"
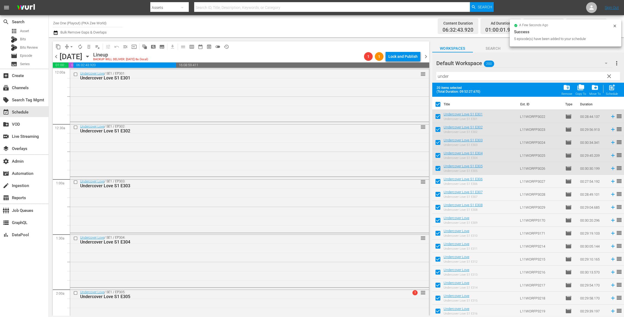
checkbox input "false"
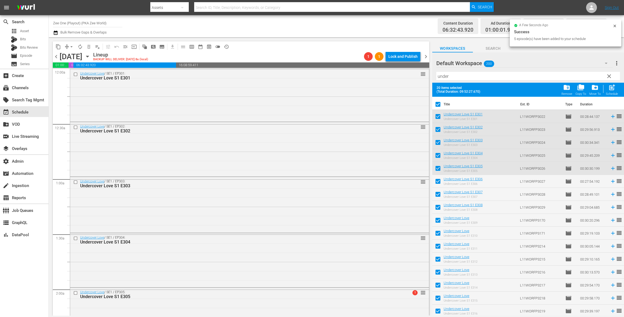
checkbox input "false"
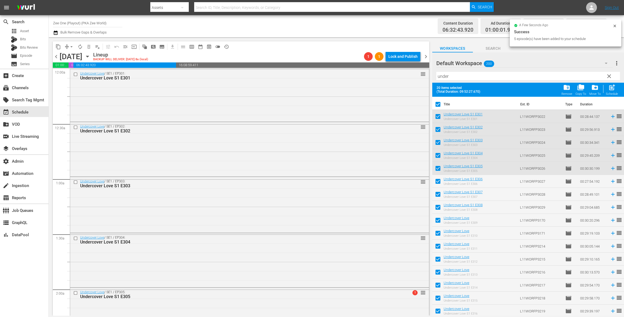
checkbox input "false"
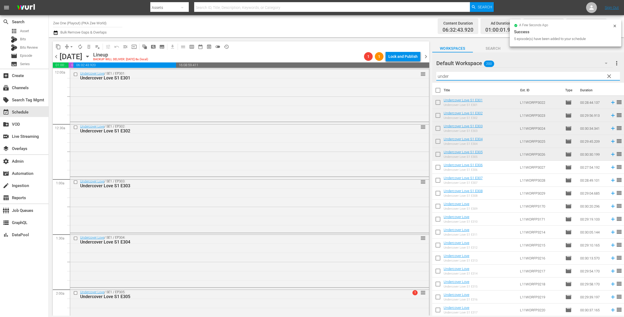
drag, startPoint x: 450, startPoint y: 74, endPoint x: 410, endPoint y: 68, distance: 40.5
click at [410, 68] on div "content_copy compress arrow_drop_down autorenew_outlined delete_forever_outline…" at bounding box center [336, 176] width 575 height 279
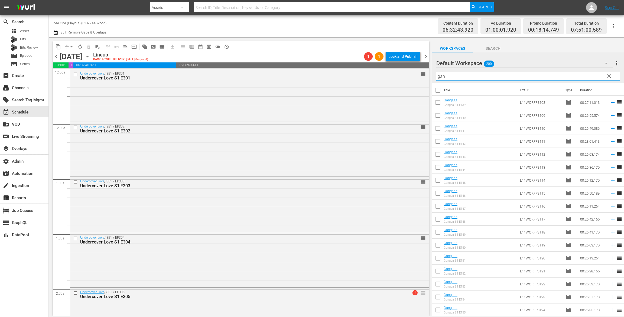
type input "gan"
click at [437, 102] on input "checkbox" at bounding box center [437, 103] width 11 height 11
checkbox input "true"
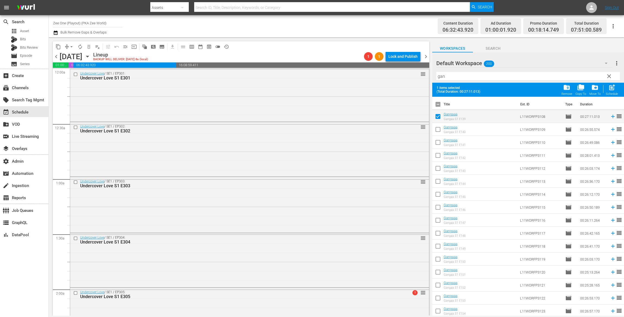
click at [435, 128] on input "checkbox" at bounding box center [437, 130] width 11 height 11
checkbox input "true"
click at [437, 145] on input "checkbox" at bounding box center [437, 143] width 11 height 11
checkbox input "true"
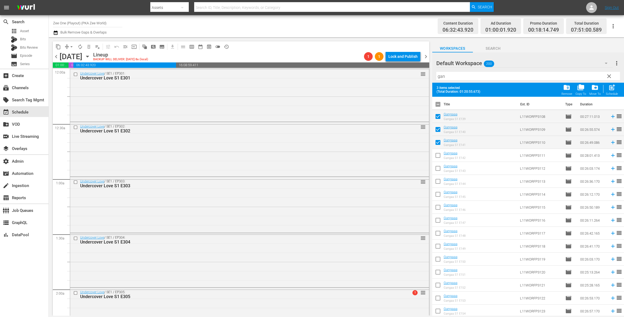
click at [438, 155] on input "checkbox" at bounding box center [437, 156] width 11 height 11
checkbox input "true"
click at [439, 171] on input "checkbox" at bounding box center [437, 169] width 11 height 11
checkbox input "true"
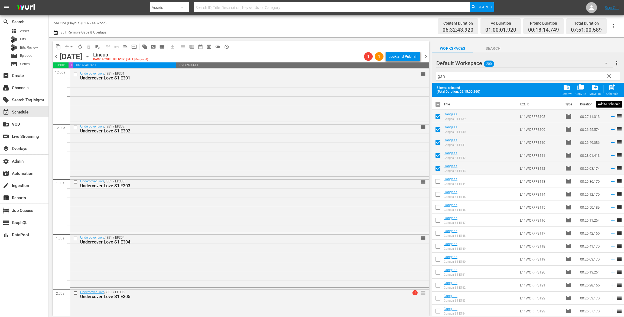
click at [612, 89] on span "post_add" at bounding box center [611, 87] width 7 height 7
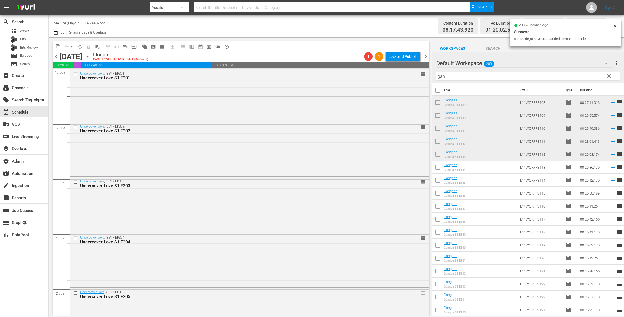
drag, startPoint x: 447, startPoint y: 80, endPoint x: 410, endPoint y: 67, distance: 39.2
click at [410, 67] on div "content_copy compress arrow_drop_down autorenew_outlined delete_forever_outline…" at bounding box center [336, 176] width 575 height 279
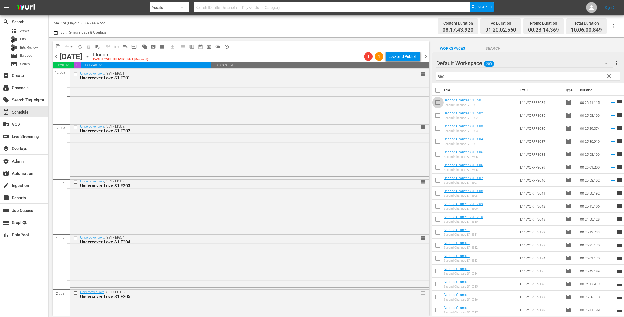
click at [439, 101] on input "checkbox" at bounding box center [437, 103] width 11 height 11
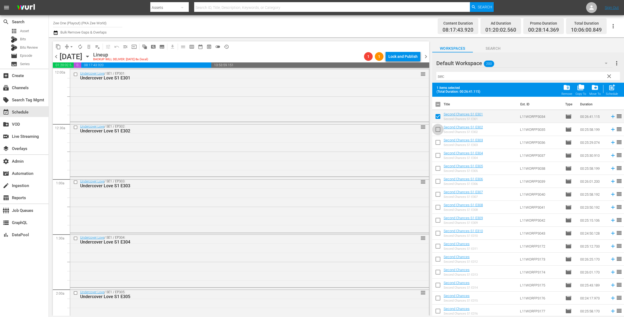
click at [436, 128] on input "checkbox" at bounding box center [437, 130] width 11 height 11
click at [435, 144] on input "checkbox" at bounding box center [437, 143] width 11 height 11
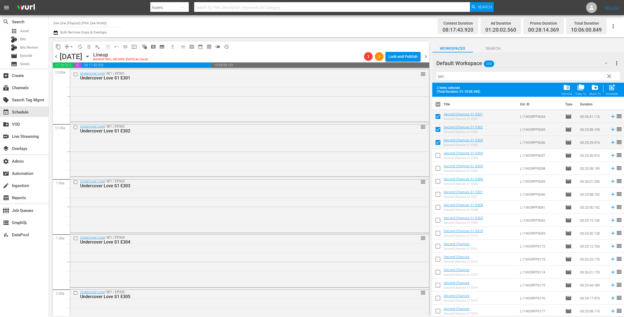
click at [436, 155] on input "checkbox" at bounding box center [437, 156] width 11 height 11
click at [438, 171] on input "checkbox" at bounding box center [437, 169] width 11 height 11
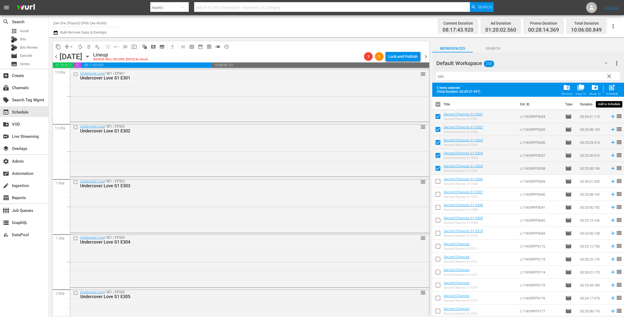
click at [608, 89] on span "post_add" at bounding box center [611, 87] width 7 height 7
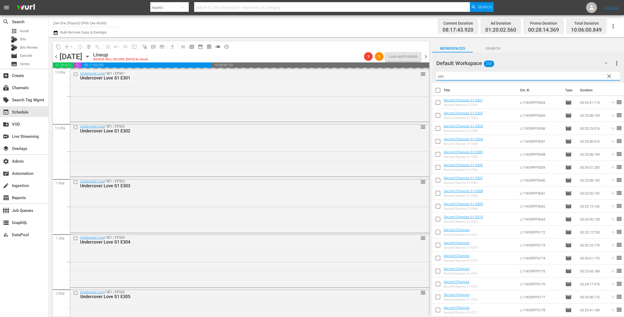
drag, startPoint x: 453, startPoint y: 77, endPoint x: 398, endPoint y: 65, distance: 56.6
click at [398, 65] on div "content_copy compress arrow_drop_down autorenew_outlined delete_forever_outline…" at bounding box center [336, 176] width 575 height 279
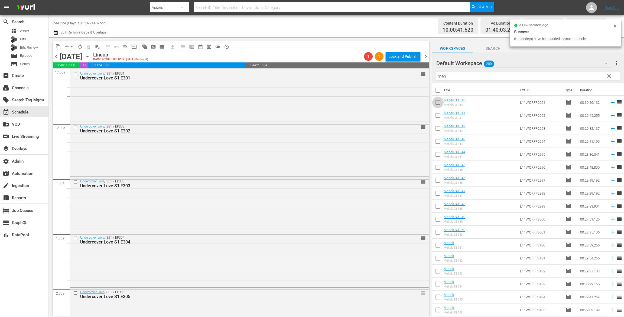
click at [434, 100] on input "checkbox" at bounding box center [437, 103] width 11 height 11
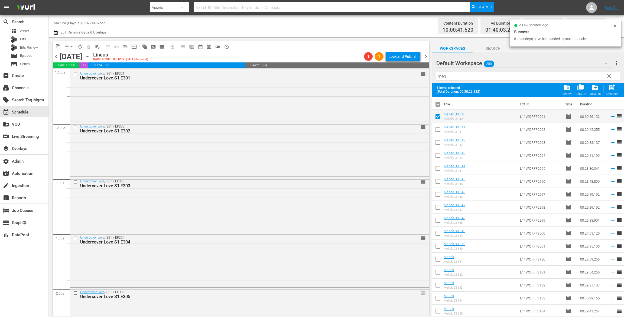
click at [437, 128] on input "checkbox" at bounding box center [437, 130] width 11 height 11
click at [437, 142] on input "checkbox" at bounding box center [437, 143] width 11 height 11
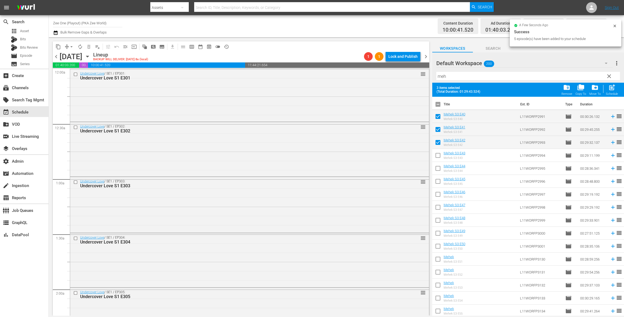
click at [437, 161] on input "checkbox" at bounding box center [437, 156] width 11 height 11
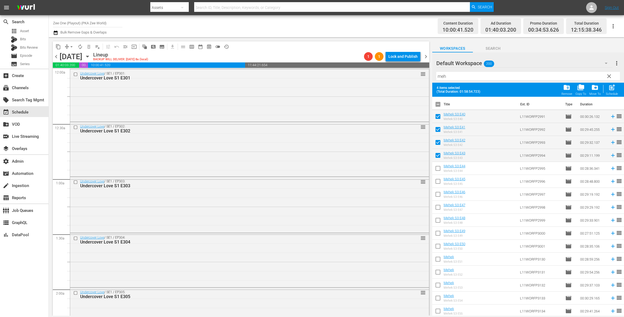
click at [438, 176] on span at bounding box center [437, 181] width 11 height 11
click at [439, 169] on input "checkbox" at bounding box center [437, 169] width 11 height 11
click at [612, 92] on div "post_add Schedule" at bounding box center [611, 90] width 12 height 12
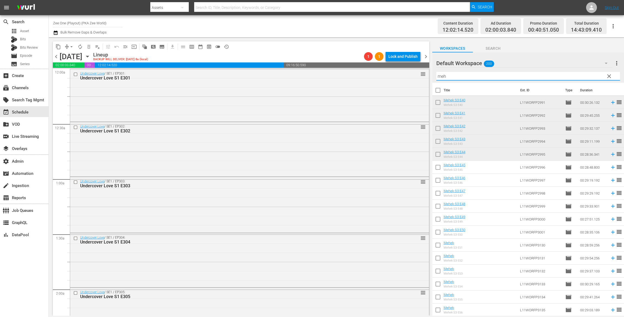
drag, startPoint x: 450, startPoint y: 77, endPoint x: 385, endPoint y: 64, distance: 65.7
click at [385, 64] on div "content_copy compress arrow_drop_down autorenew_outlined delete_forever_outline…" at bounding box center [336, 176] width 575 height 279
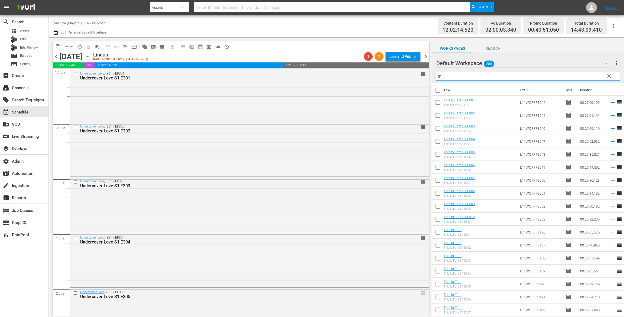
click at [441, 100] on input "checkbox" at bounding box center [437, 103] width 11 height 11
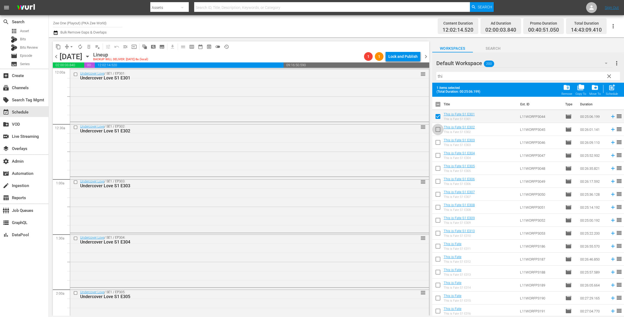
click at [441, 129] on input "checkbox" at bounding box center [437, 130] width 11 height 11
click at [441, 142] on input "checkbox" at bounding box center [437, 143] width 11 height 11
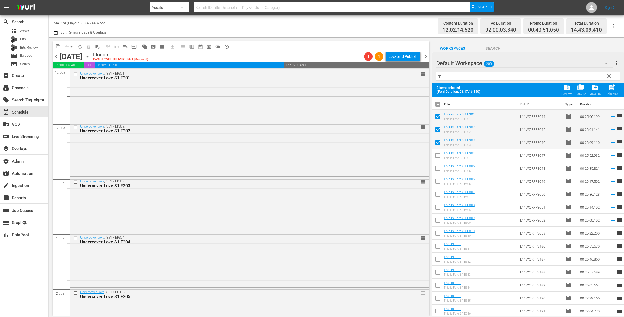
click at [440, 159] on input "checkbox" at bounding box center [437, 156] width 11 height 11
click at [438, 171] on input "checkbox" at bounding box center [437, 169] width 11 height 11
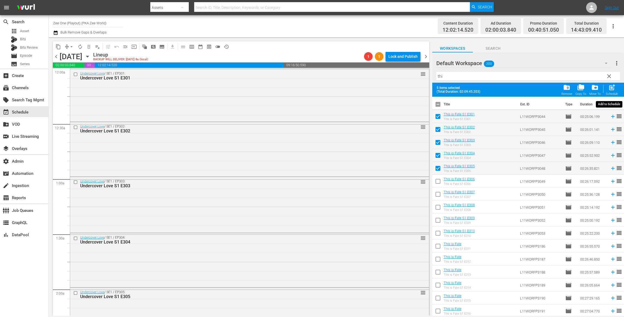
click at [614, 86] on span "post_add" at bounding box center [611, 87] width 7 height 7
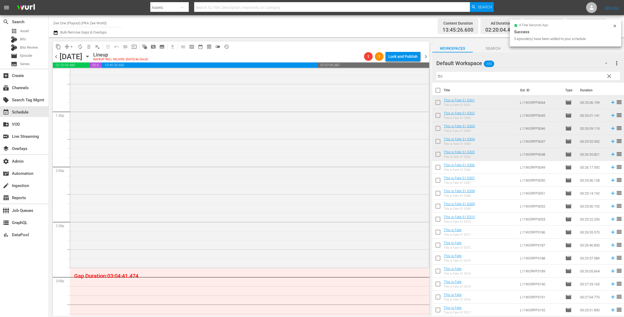
scroll to position [1187, 0]
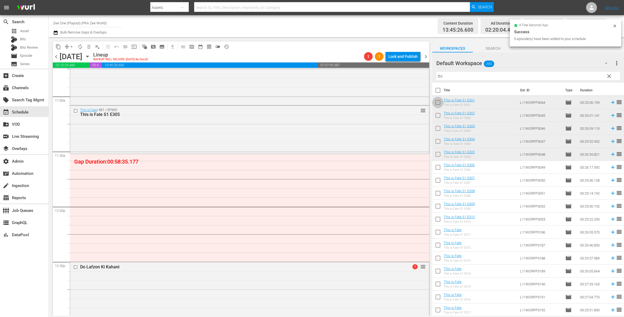
click at [439, 104] on input "checkbox" at bounding box center [437, 103] width 11 height 11
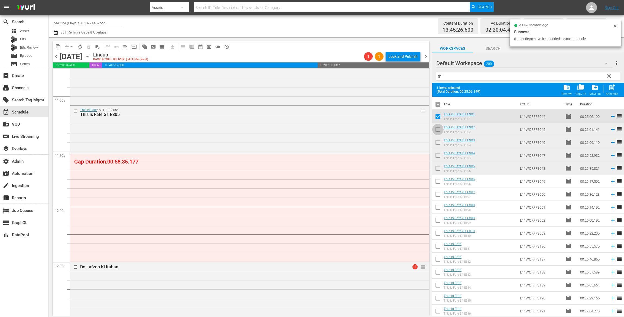
click at [438, 129] on input "checkbox" at bounding box center [437, 130] width 11 height 11
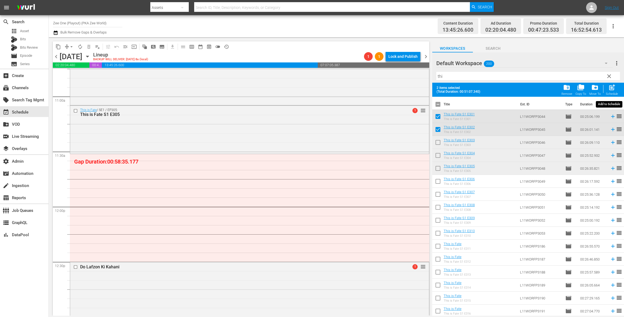
click at [612, 88] on span "post_add" at bounding box center [611, 87] width 7 height 7
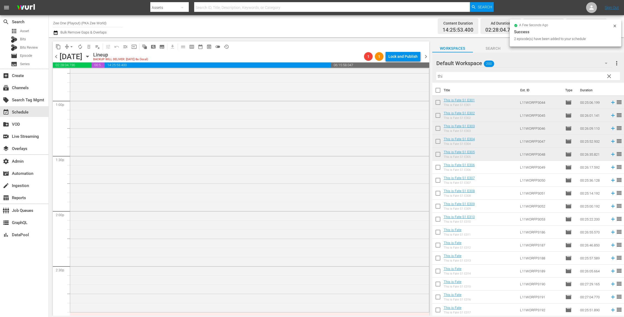
scroll to position [1537, 0]
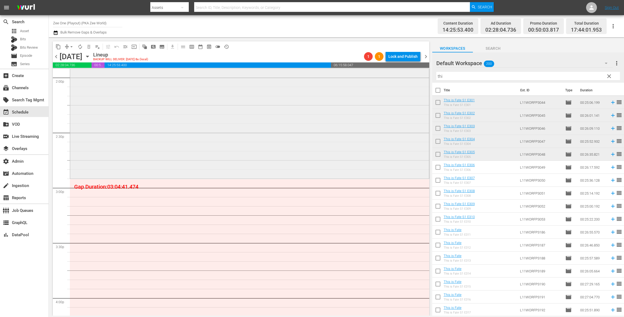
drag, startPoint x: 450, startPoint y: 77, endPoint x: 395, endPoint y: 69, distance: 56.1
click at [404, 70] on div "content_copy compress arrow_drop_down autorenew_outlined delete_forever_outline…" at bounding box center [336, 176] width 575 height 279
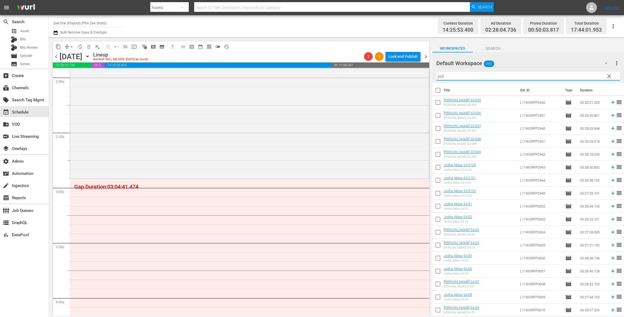
click at [435, 103] on input "checkbox" at bounding box center [437, 103] width 11 height 11
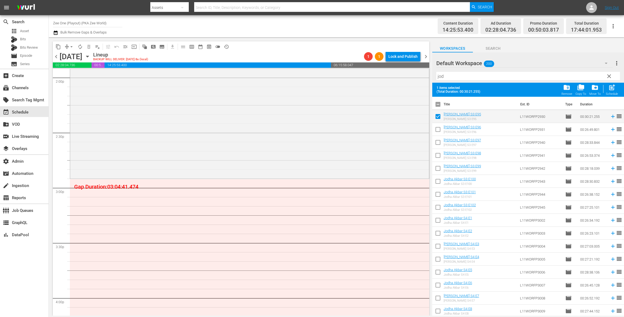
click at [438, 133] on input "checkbox" at bounding box center [437, 130] width 11 height 11
click at [438, 143] on input "checkbox" at bounding box center [437, 143] width 11 height 11
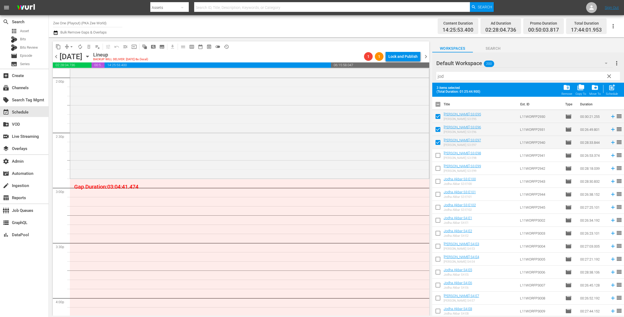
click at [438, 153] on input "checkbox" at bounding box center [437, 156] width 11 height 11
click at [439, 165] on input "checkbox" at bounding box center [437, 169] width 11 height 11
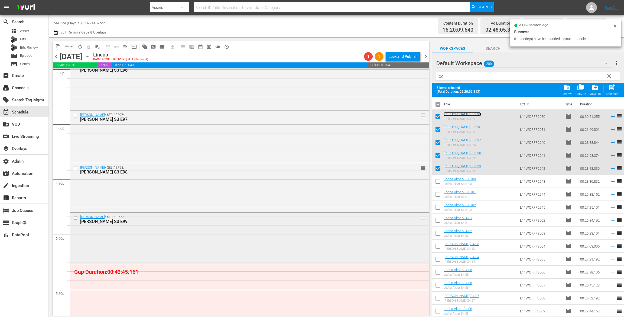
scroll to position [1861, 0]
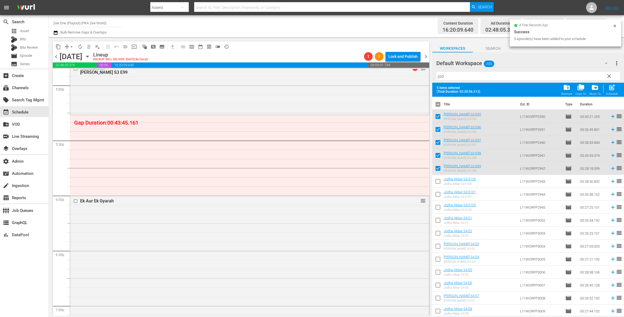
click at [438, 170] on input "checkbox" at bounding box center [437, 169] width 11 height 11
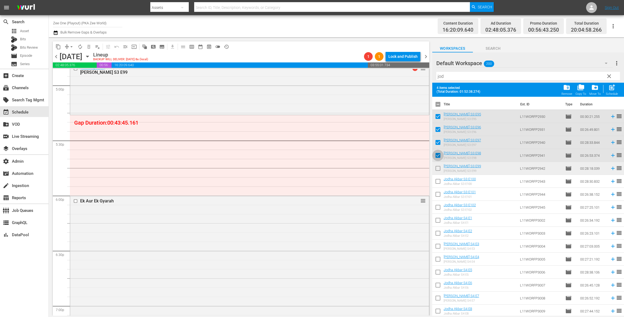
click at [438, 156] on input "checkbox" at bounding box center [437, 156] width 11 height 11
click at [438, 141] on input "checkbox" at bounding box center [437, 143] width 11 height 11
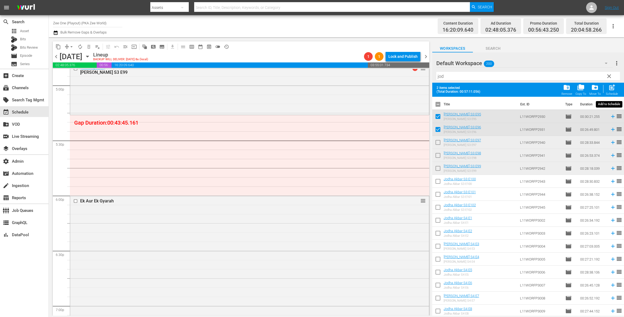
click at [613, 88] on span "post_add" at bounding box center [611, 87] width 7 height 7
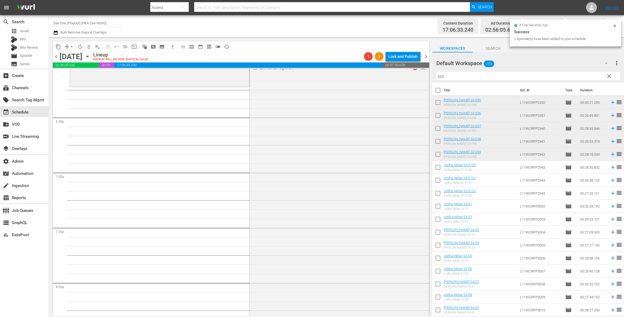
scroll to position [1925, 0]
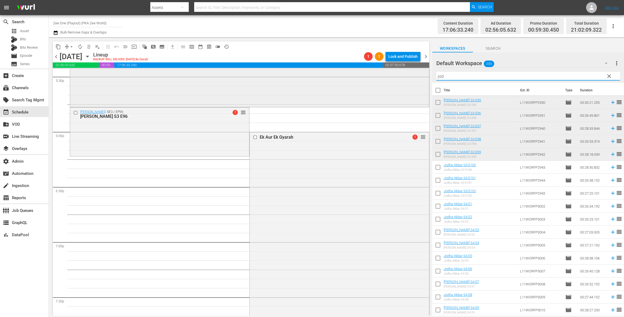
drag, startPoint x: 451, startPoint y: 77, endPoint x: 391, endPoint y: 69, distance: 60.1
click at [398, 70] on div "content_copy compress arrow_drop_down autorenew_outlined delete_forever_outline…" at bounding box center [336, 176] width 575 height 279
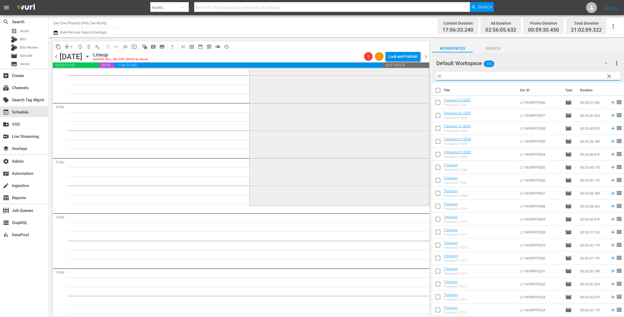
scroll to position [2184, 0]
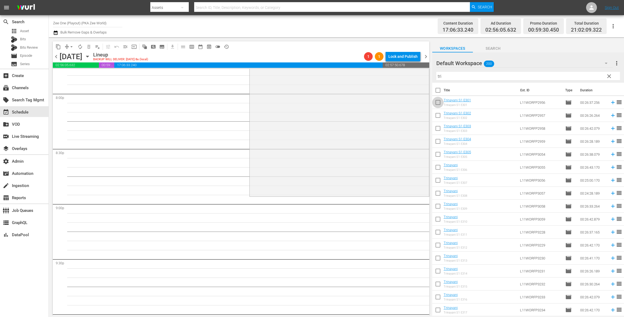
click at [437, 103] on input "checkbox" at bounding box center [437, 103] width 11 height 11
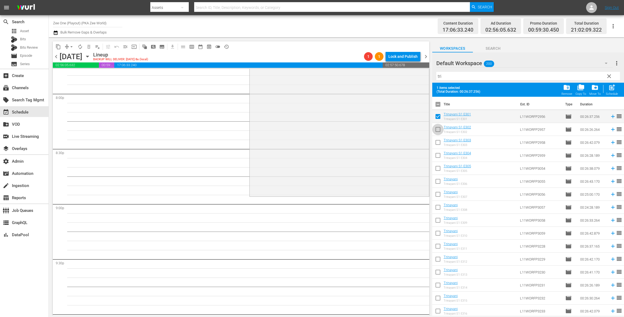
click at [439, 132] on input "checkbox" at bounding box center [437, 130] width 11 height 11
click at [437, 143] on input "checkbox" at bounding box center [437, 143] width 11 height 11
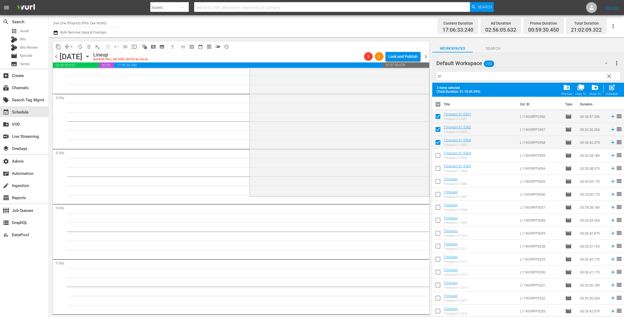
click at [435, 157] on input "checkbox" at bounding box center [437, 156] width 11 height 11
click at [437, 165] on input "checkbox" at bounding box center [437, 169] width 11 height 11
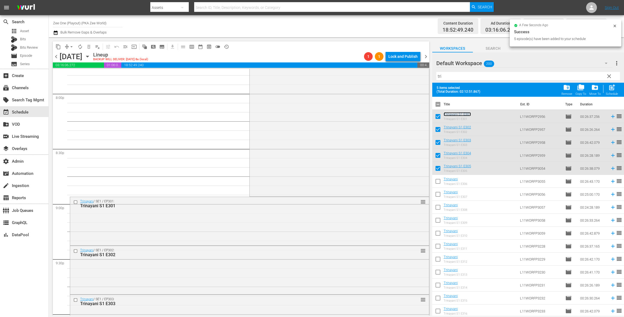
scroll to position [2403, 0]
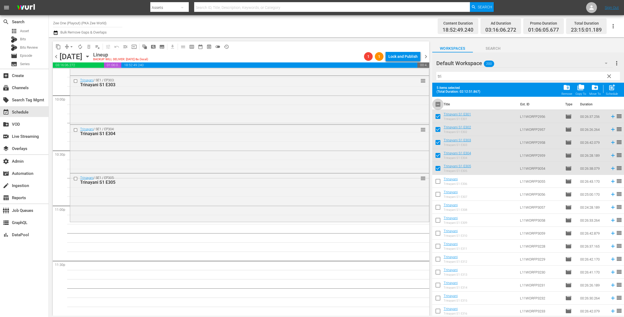
click at [439, 106] on input "checkbox" at bounding box center [437, 105] width 11 height 11
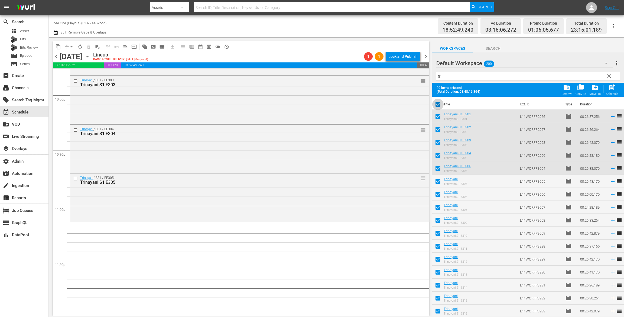
click at [438, 103] on input "checkbox" at bounding box center [437, 105] width 11 height 11
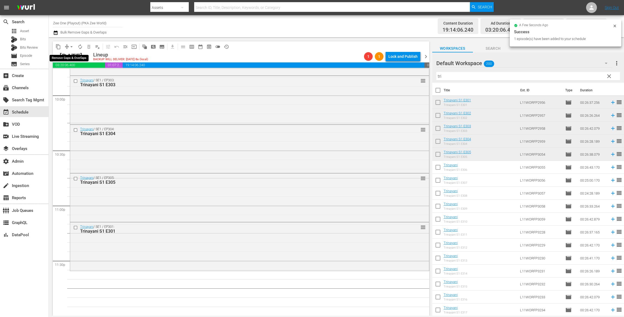
click at [69, 47] on span "arrow_drop_down" at bounding box center [71, 46] width 5 height 5
click at [74, 57] on li "Align to Midnight" at bounding box center [71, 57] width 45 height 9
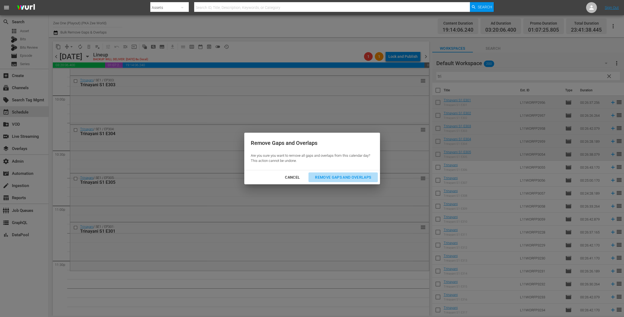
click at [356, 176] on div "Remove Gaps and Overlaps" at bounding box center [342, 177] width 65 height 7
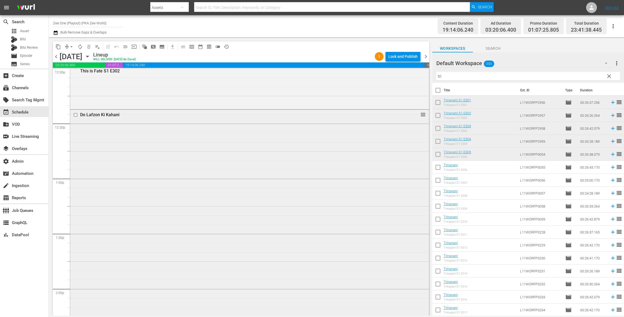
scroll to position [1495, 0]
click at [172, 228] on div "Jodha Akbar / SE3 / EP95: Jodha Akbar S3 E95 reorder" at bounding box center [249, 235] width 359 height 54
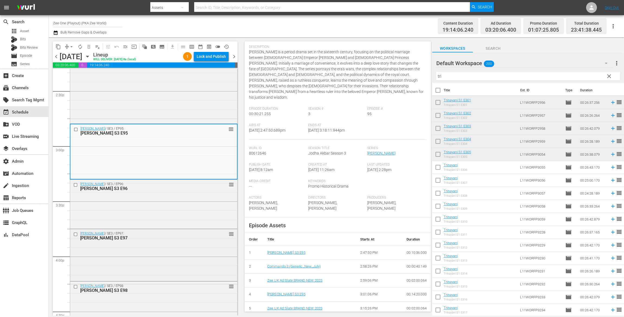
scroll to position [1584, 0]
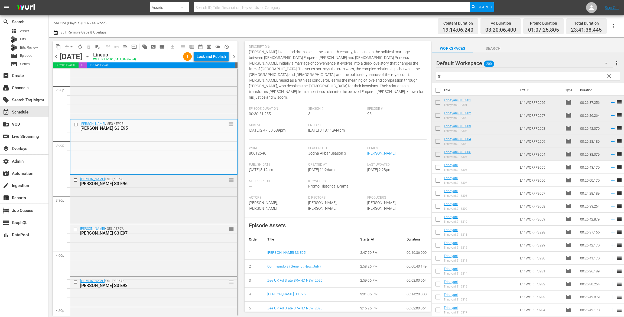
click at [184, 197] on div "Jodha Akbar / SE3 / EP96: Jodha Akbar S3 E96 reorder" at bounding box center [153, 199] width 167 height 48
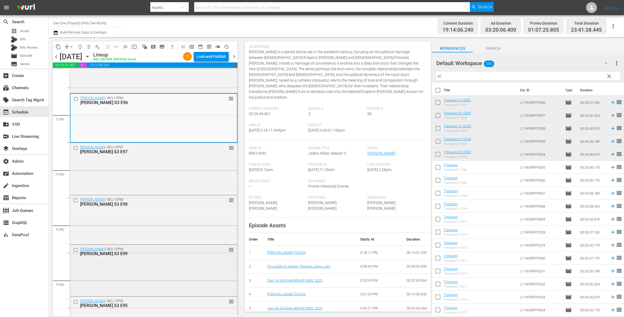
scroll to position [1625, 0]
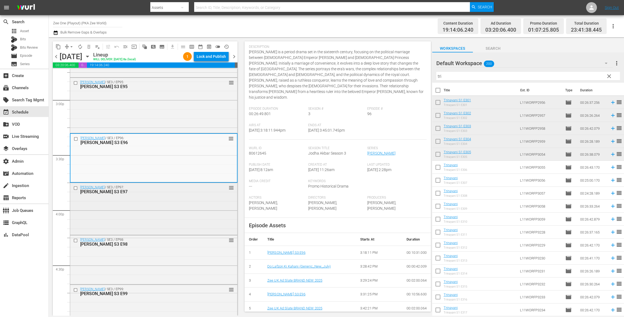
click at [185, 208] on div "Jodha Akbar / SE3 / EP97: Jodha Akbar S3 E97 reorder" at bounding box center [153, 208] width 167 height 51
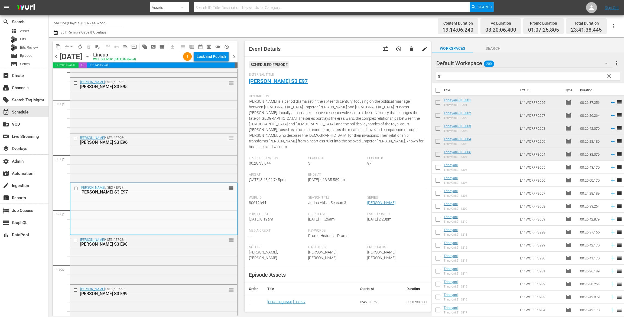
scroll to position [50, 0]
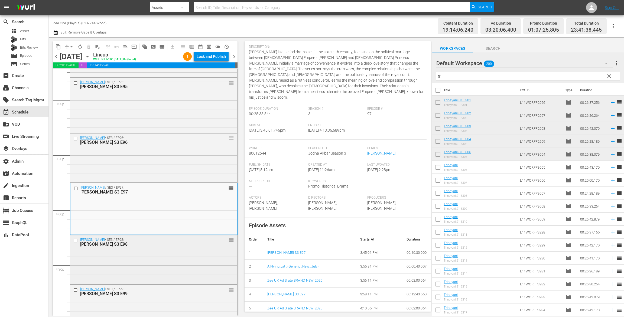
click at [182, 245] on div "Jodha Akbar S3 E98" at bounding box center [144, 244] width 129 height 5
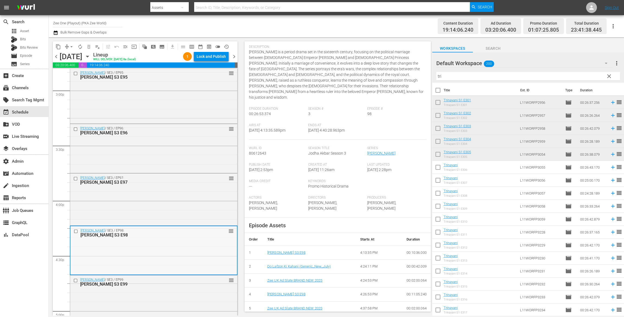
scroll to position [1718, 0]
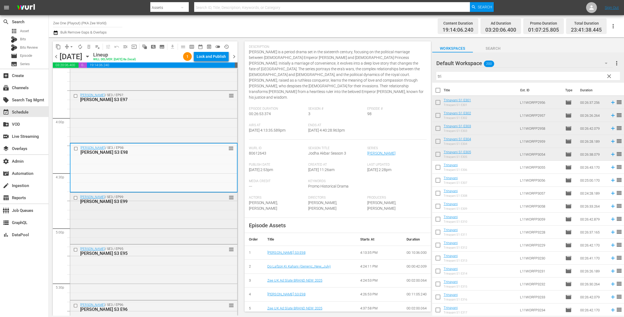
click at [192, 244] on div "Jodha Akbar / SE3 / EP99: Jodha Akbar S3 E99 reorder" at bounding box center [154, 219] width 168 height 52
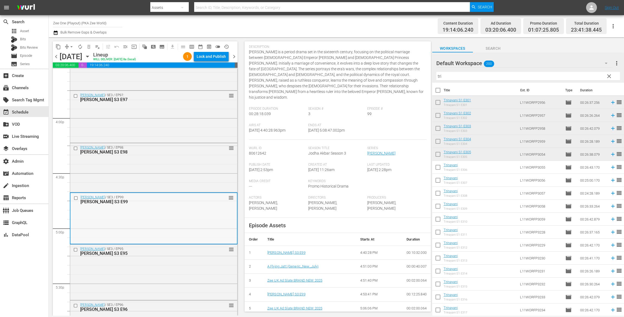
scroll to position [1748, 0]
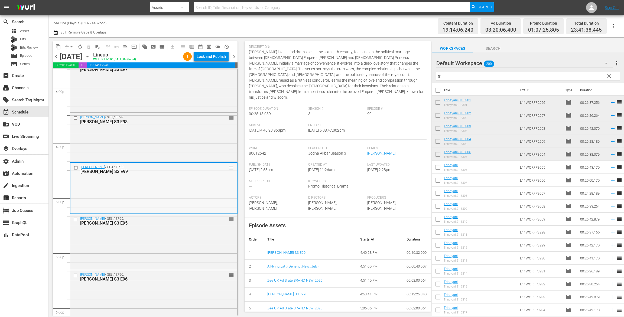
click at [183, 243] on div "Jodha Akbar / SE3 / EP95: Jodha Akbar S3 E95 reorder" at bounding box center [153, 242] width 167 height 54
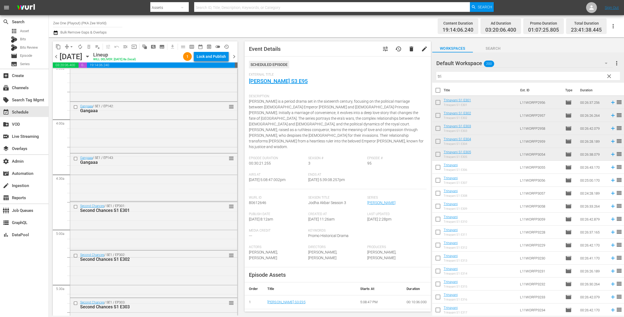
scroll to position [0, 0]
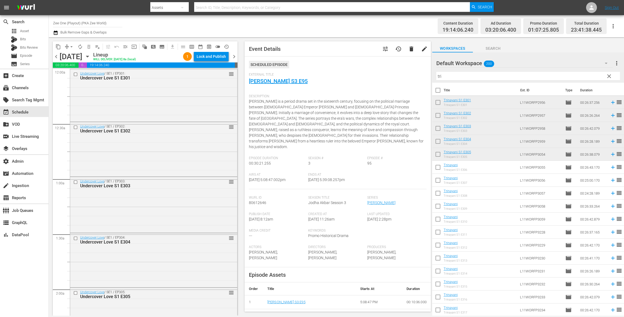
click at [56, 55] on span "chevron_left" at bounding box center [56, 56] width 7 height 7
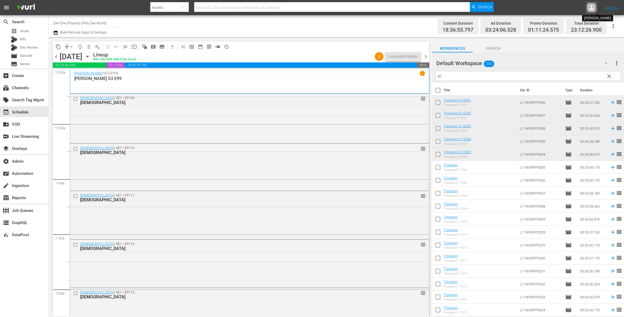
click at [590, 8] on icon at bounding box center [591, 7] width 4 height 4
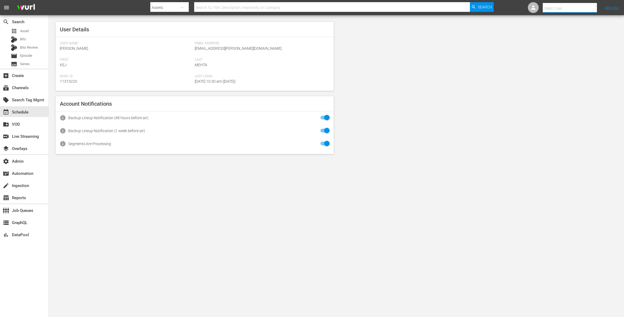
click at [558, 7] on input "text" at bounding box center [576, 8] width 69 height 13
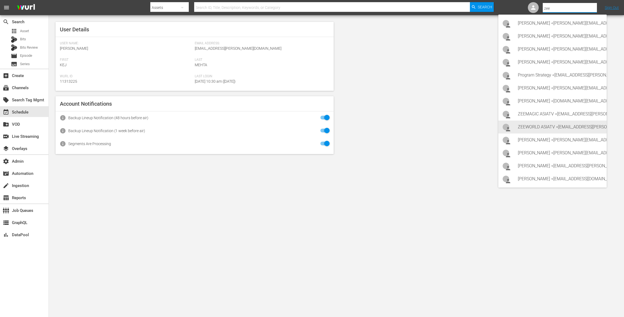
click at [539, 125] on div "ZEEWORLD ASIATV <ZEEWORLD_ASIATV@WURL.COM>" at bounding box center [559, 127] width 84 height 13
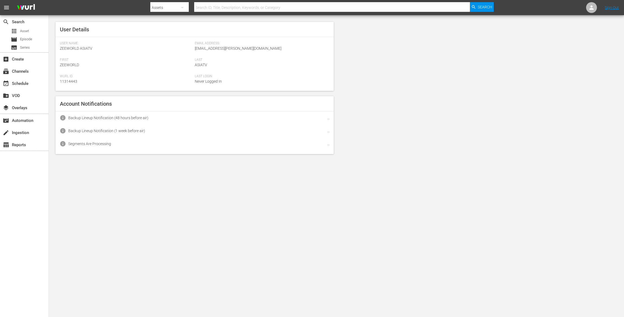
click at [20, 114] on hr at bounding box center [24, 114] width 48 height 1
click at [32, 85] on div "event_available Schedule" at bounding box center [24, 83] width 48 height 11
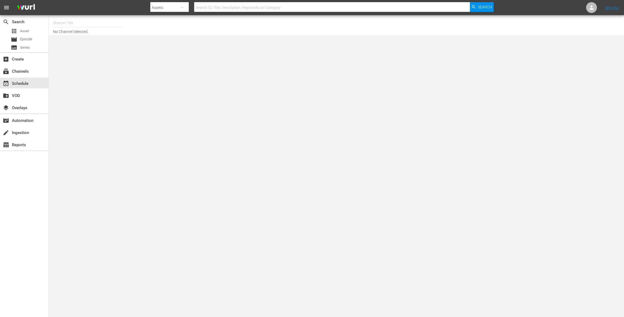
click at [109, 24] on input "text" at bounding box center [87, 23] width 69 height 13
click at [107, 65] on div "Zee One (Playout) (PKA Zee World) (1815 - asia_tv_limited_zeeworld_1)" at bounding box center [127, 64] width 140 height 13
type input "Zee One (Playout) (PKA Zee World) (1815 - asia_tv_limited_zeeworld_1)"
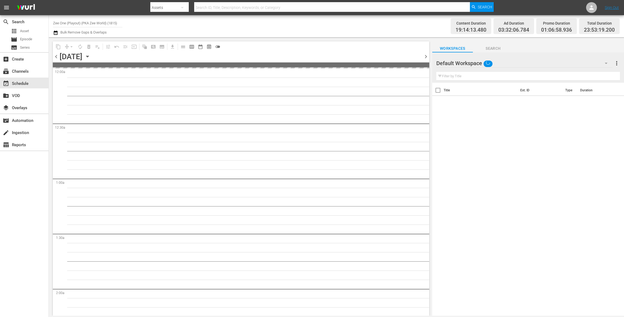
click at [89, 57] on icon "button" at bounding box center [87, 56] width 2 height 1
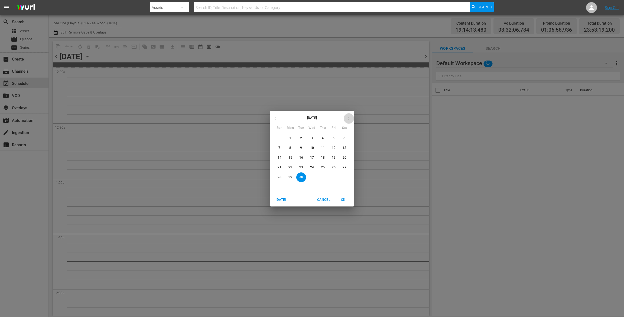
click at [348, 115] on button "button" at bounding box center [348, 118] width 11 height 11
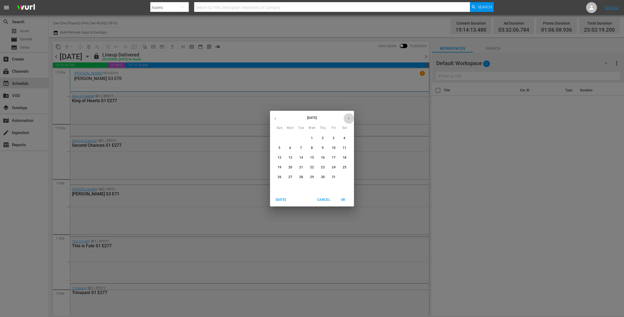
click at [348, 118] on icon "button" at bounding box center [348, 119] width 4 height 4
click at [345, 149] on p "8" at bounding box center [344, 148] width 2 height 5
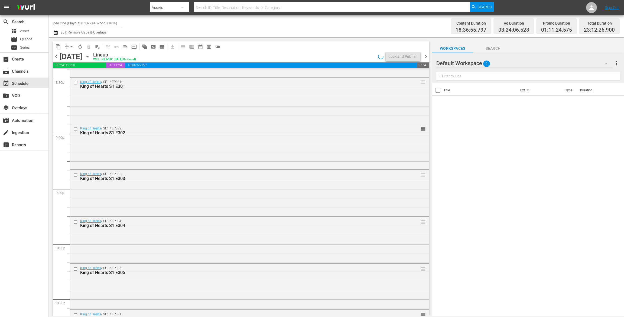
scroll to position [2403, 0]
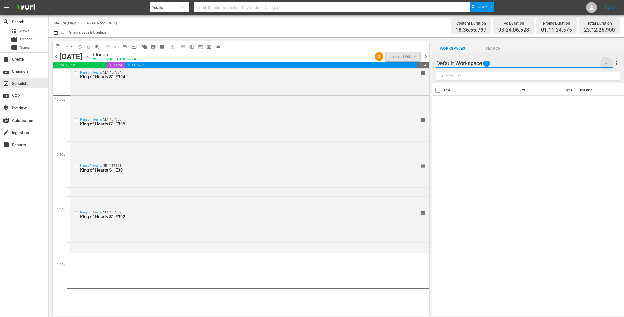
click at [603, 65] on icon "button" at bounding box center [605, 63] width 6 height 6
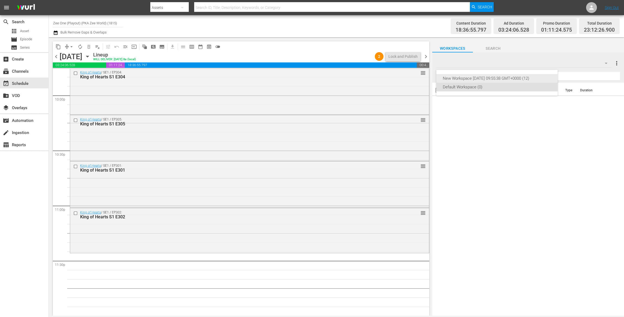
click at [477, 77] on div "New Workspace Mon Feb 10 2025 09:55:38 GMT+0000 (12)" at bounding box center [497, 78] width 108 height 9
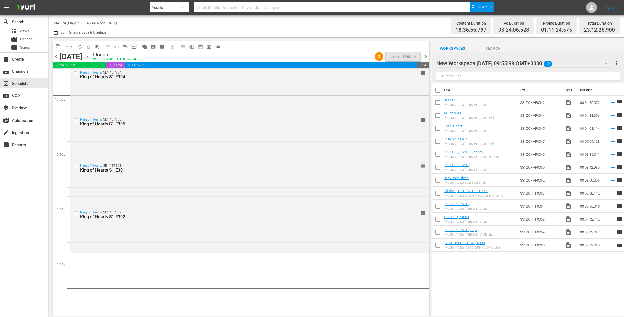
click at [436, 90] on input "checkbox" at bounding box center [437, 91] width 11 height 11
checkbox input "true"
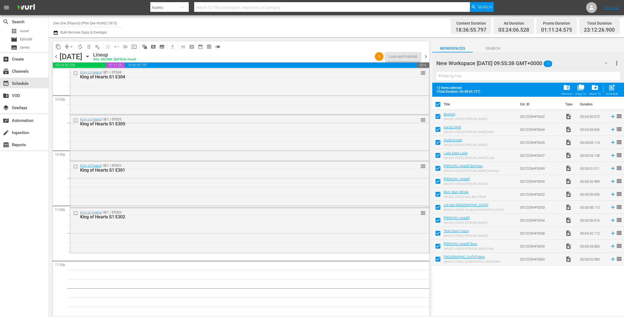
checkbox input "true"
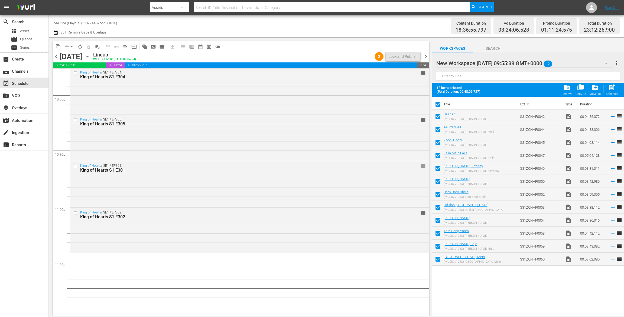
checkbox input "true"
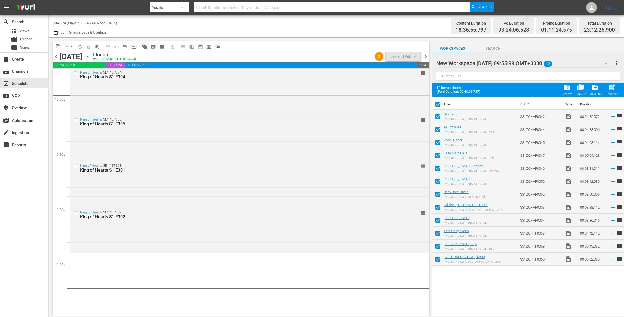
checkbox input "true"
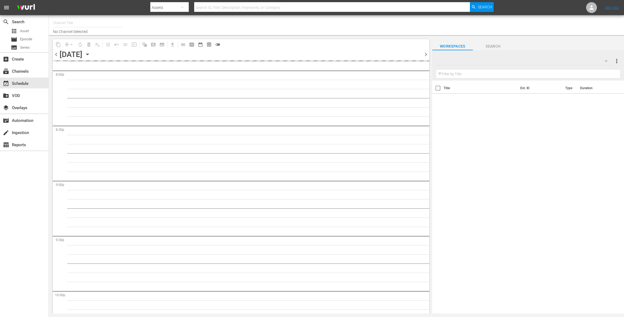
scroll to position [2397, 0]
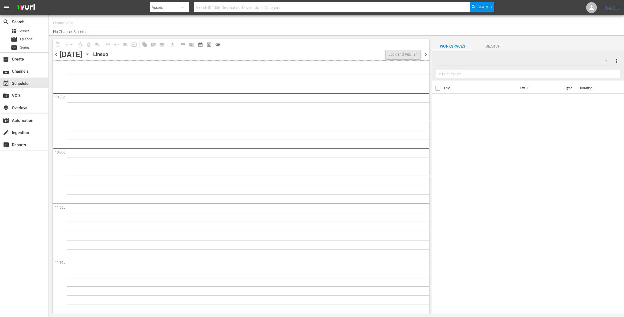
type input "Zee One (Playout) (PKA Zee World) (1815)"
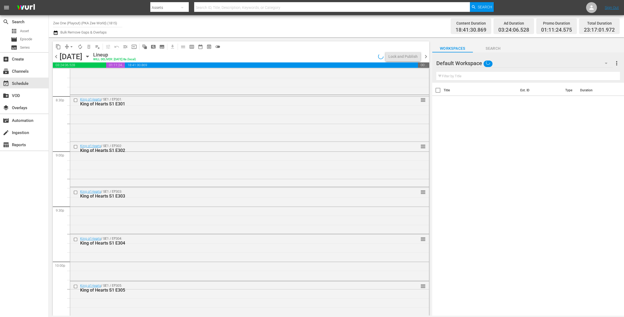
scroll to position [2403, 0]
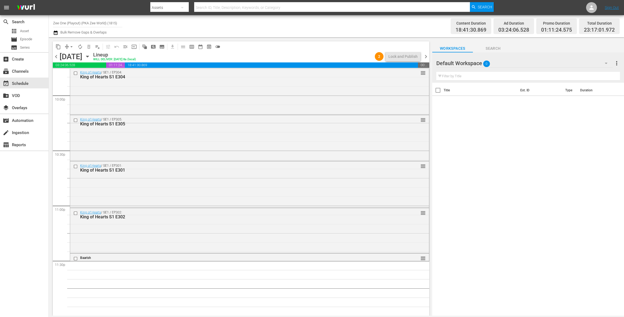
click at [604, 60] on icon "button" at bounding box center [605, 63] width 6 height 6
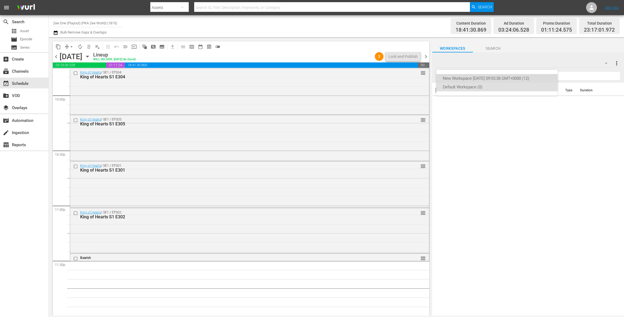
click at [500, 78] on div "New Workspace Mon Feb 10 2025 09:55:38 GMT+0000 (12)" at bounding box center [497, 78] width 108 height 9
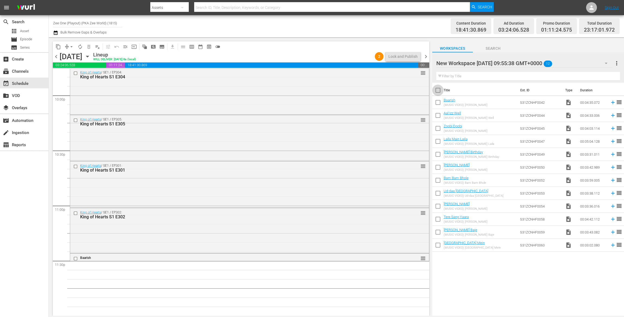
click at [438, 89] on input "checkbox" at bounding box center [437, 91] width 11 height 11
checkbox input "true"
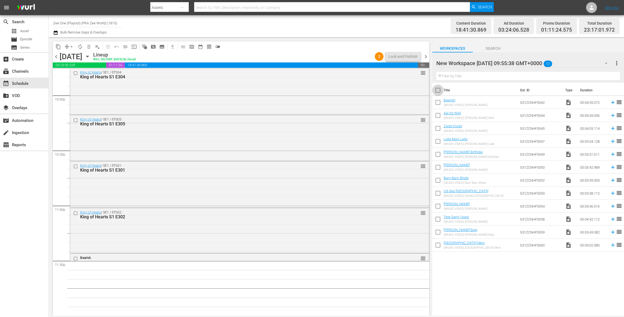
checkbox input "true"
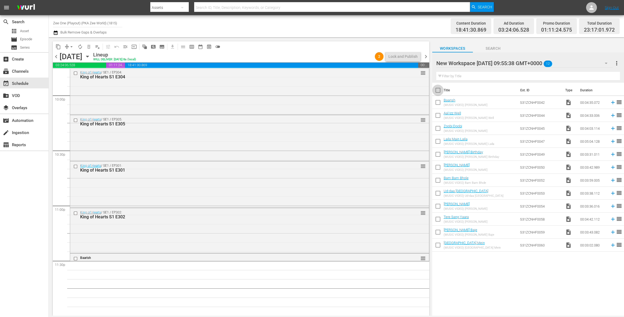
checkbox input "true"
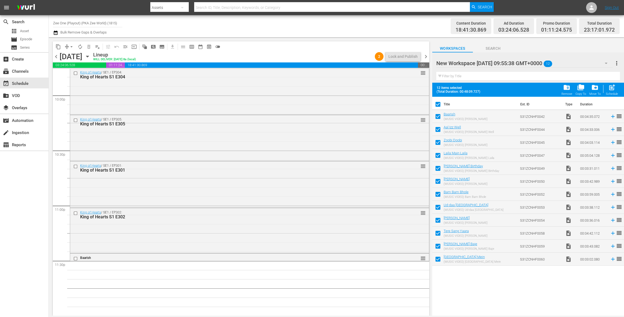
click at [439, 117] on input "checkbox" at bounding box center [437, 117] width 11 height 11
checkbox input "false"
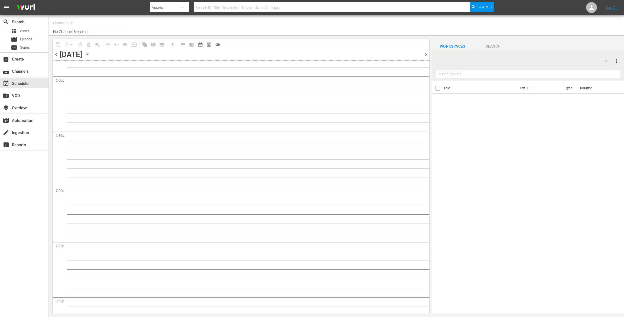
scroll to position [2397, 0]
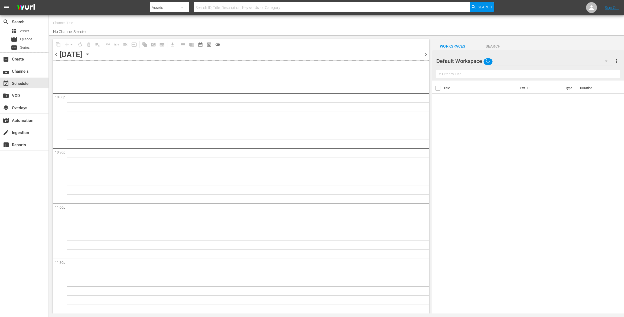
type input "Zee One (Playout) (PKA Zee World) (1815)"
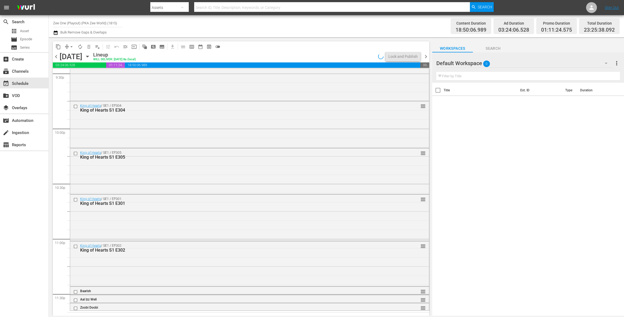
scroll to position [2403, 0]
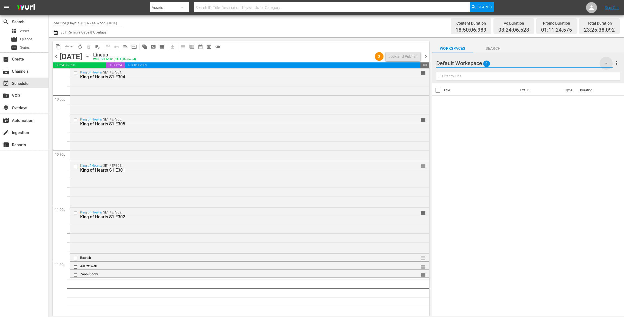
click at [603, 63] on icon "button" at bounding box center [605, 63] width 6 height 6
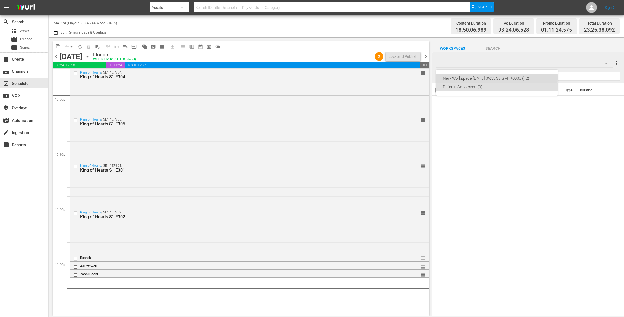
click at [478, 78] on div "New Workspace [DATE] 09:55:38 GMT+0000 (12)" at bounding box center [497, 78] width 108 height 9
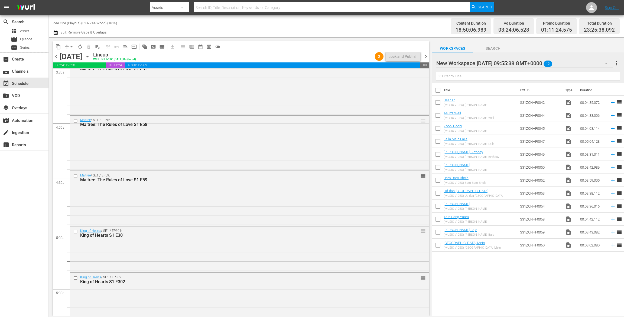
scroll to position [289, 0]
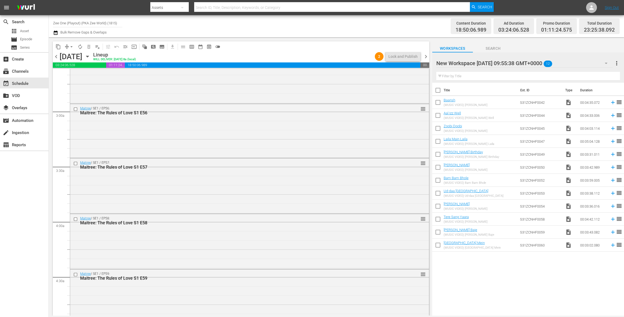
click at [448, 85] on th "Title" at bounding box center [479, 90] width 73 height 15
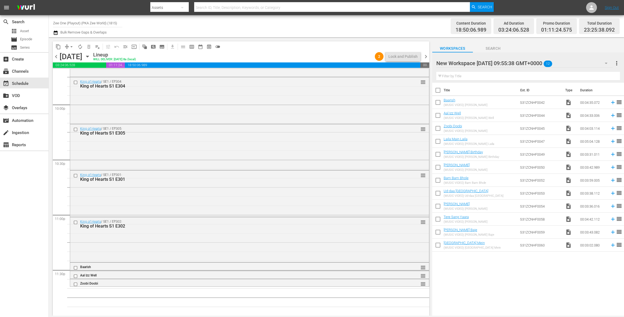
scroll to position [2403, 0]
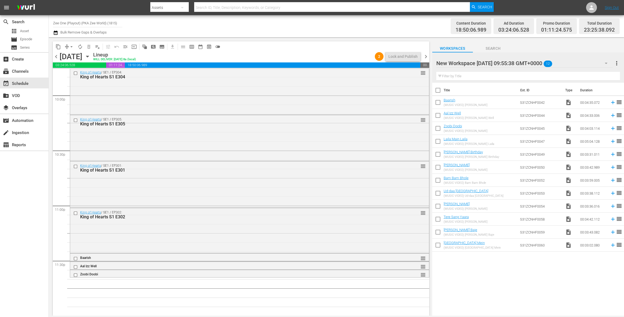
drag, startPoint x: 437, startPoint y: 140, endPoint x: 440, endPoint y: 157, distance: 17.5
click at [437, 140] on input "checkbox" at bounding box center [437, 142] width 11 height 11
checkbox input "true"
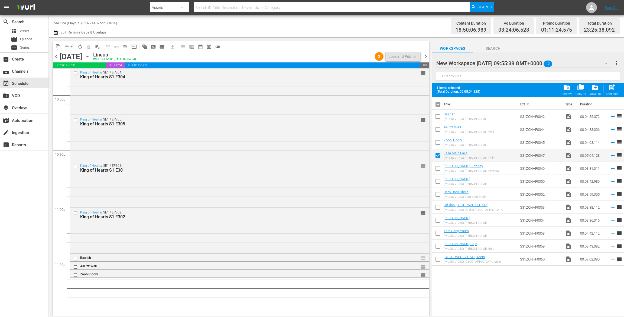
drag, startPoint x: 441, startPoint y: 170, endPoint x: 439, endPoint y: 182, distance: 12.3
click at [441, 170] on input "checkbox" at bounding box center [437, 169] width 11 height 11
checkbox input "true"
click at [439, 183] on input "checkbox" at bounding box center [437, 182] width 11 height 11
checkbox input "true"
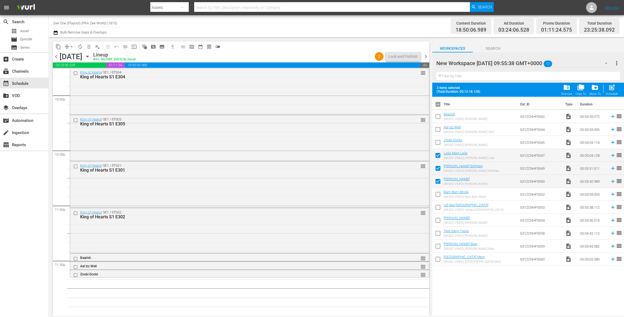
click at [438, 191] on input "checkbox" at bounding box center [437, 195] width 11 height 11
checkbox input "true"
click at [437, 207] on input "checkbox" at bounding box center [437, 208] width 11 height 11
checkbox input "true"
